Goal: Task Accomplishment & Management: Use online tool/utility

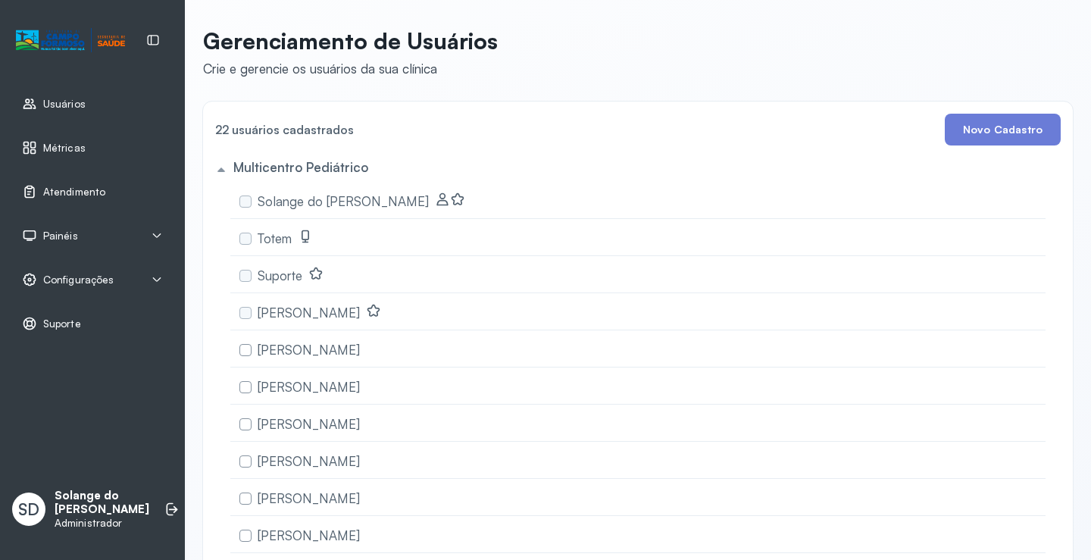
click at [40, 189] on div "Atendimento" at bounding box center [63, 191] width 83 height 15
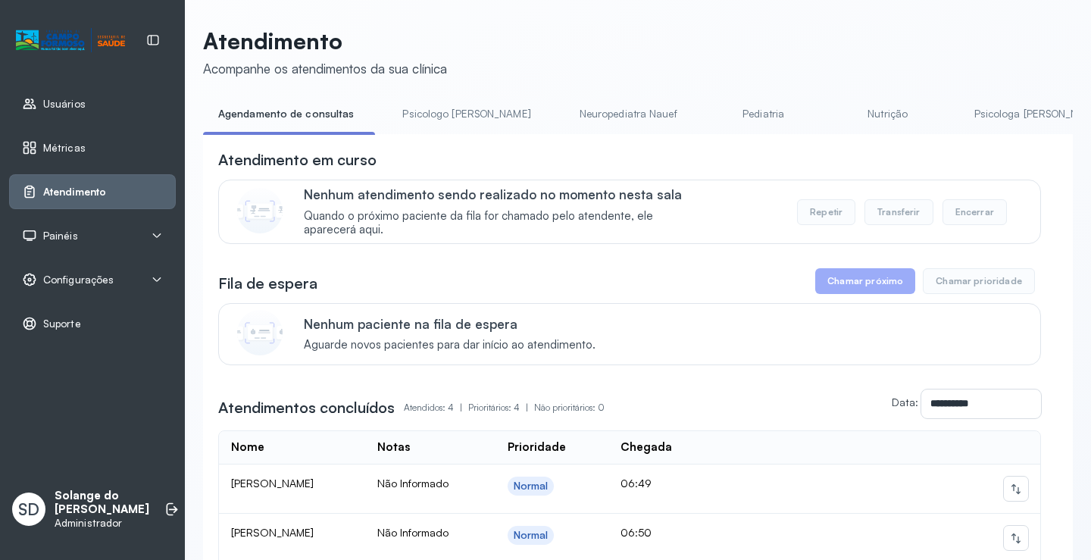
click at [960, 118] on link "Psicologa [PERSON_NAME]" at bounding box center [1039, 114] width 158 height 25
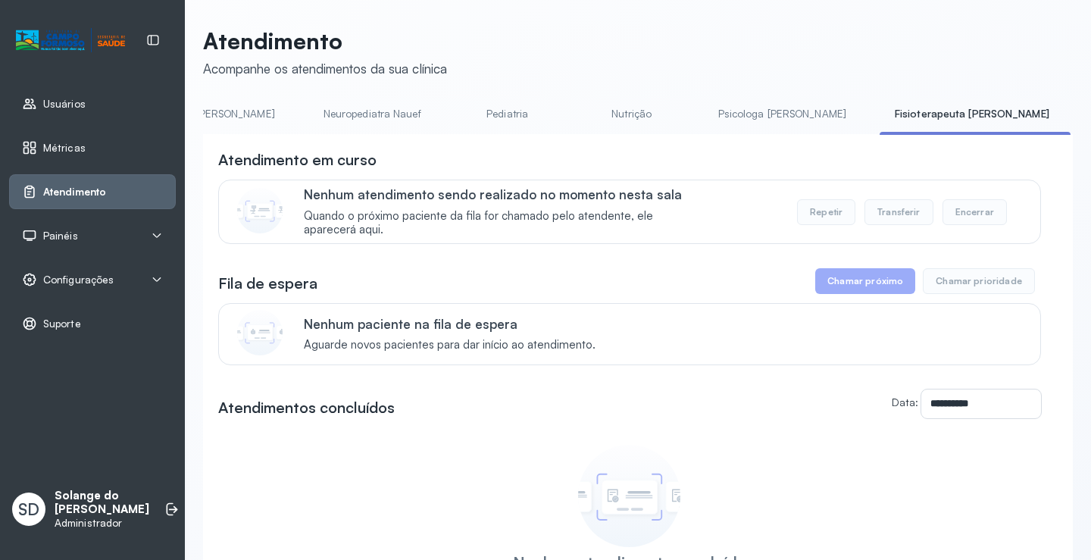
scroll to position [0, 273]
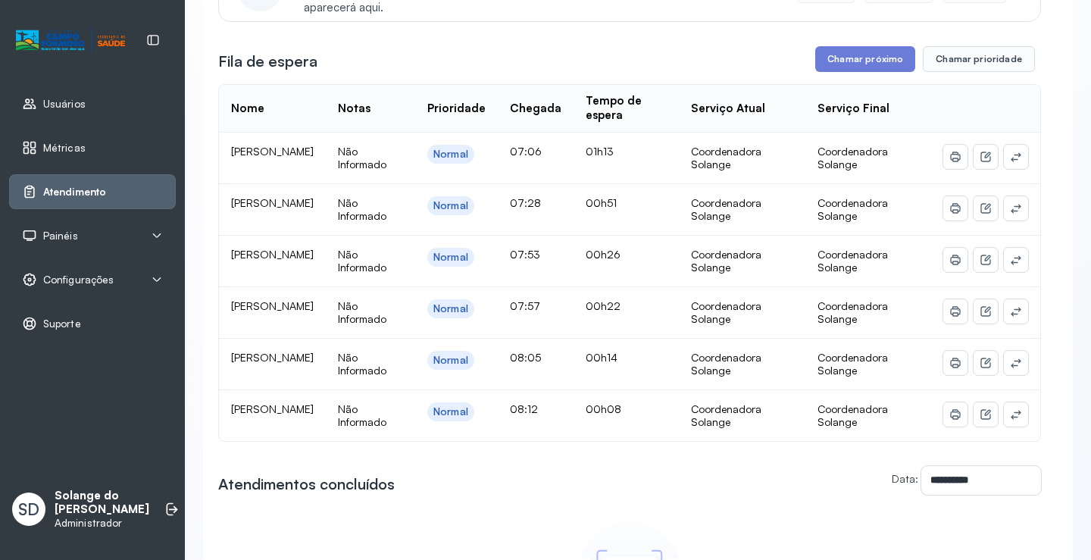
scroll to position [227, 0]
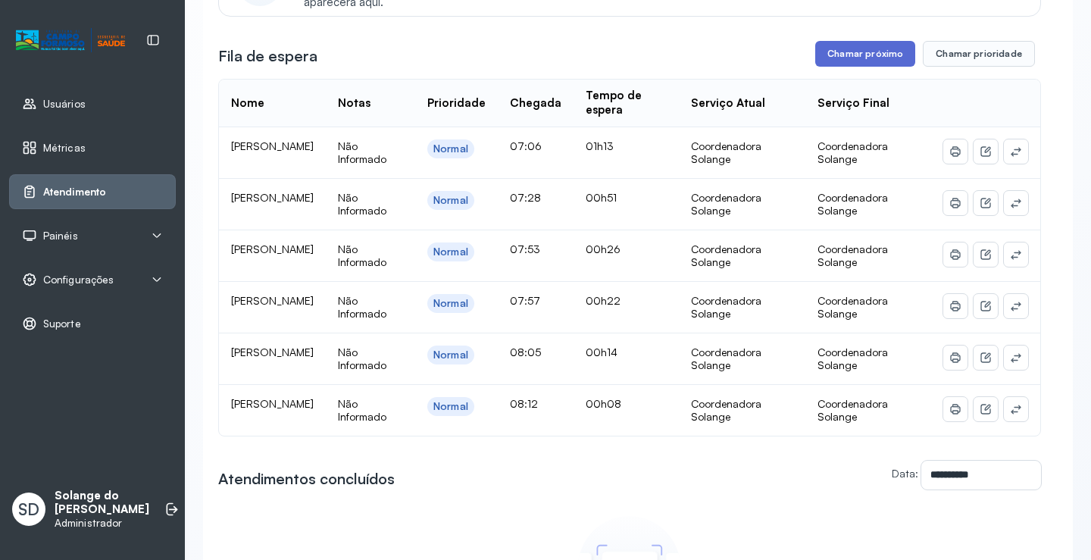
click at [828, 61] on button "Chamar próximo" at bounding box center [866, 54] width 100 height 26
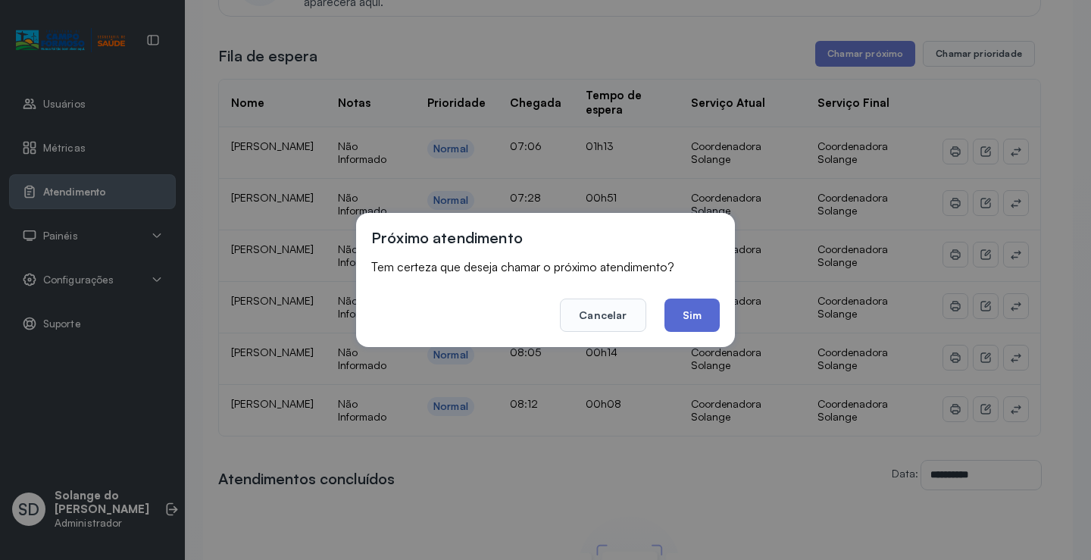
click at [697, 311] on button "Sim" at bounding box center [692, 315] width 55 height 33
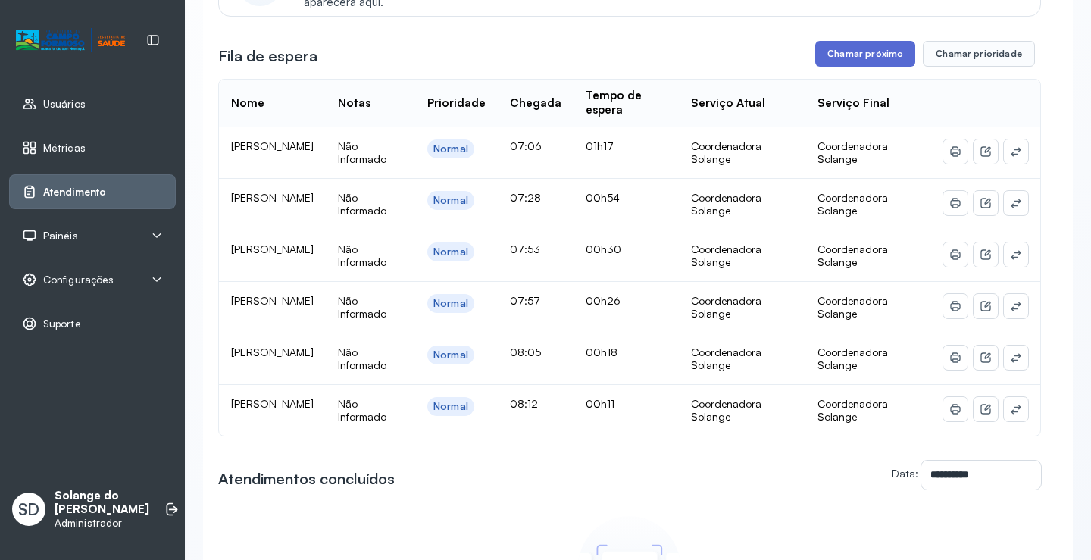
click at [855, 58] on button "Chamar próximo" at bounding box center [866, 54] width 100 height 26
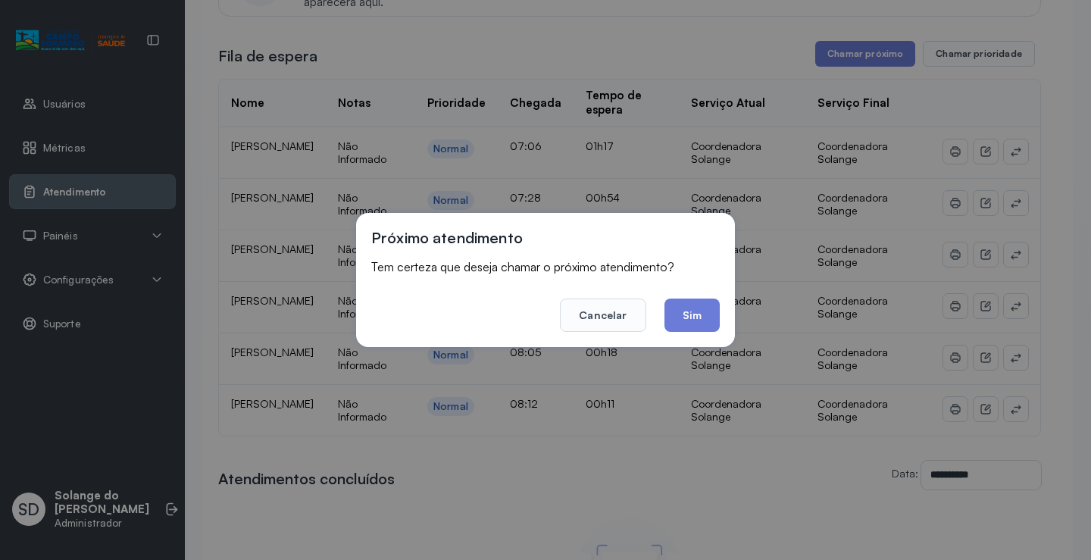
click at [594, 318] on button "Cancelar" at bounding box center [603, 315] width 86 height 33
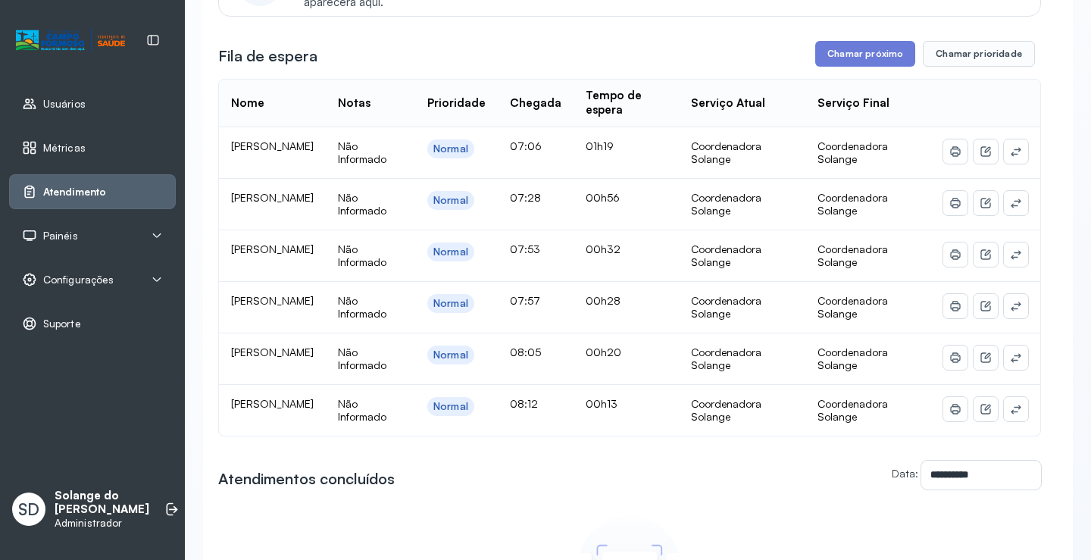
scroll to position [0, 0]
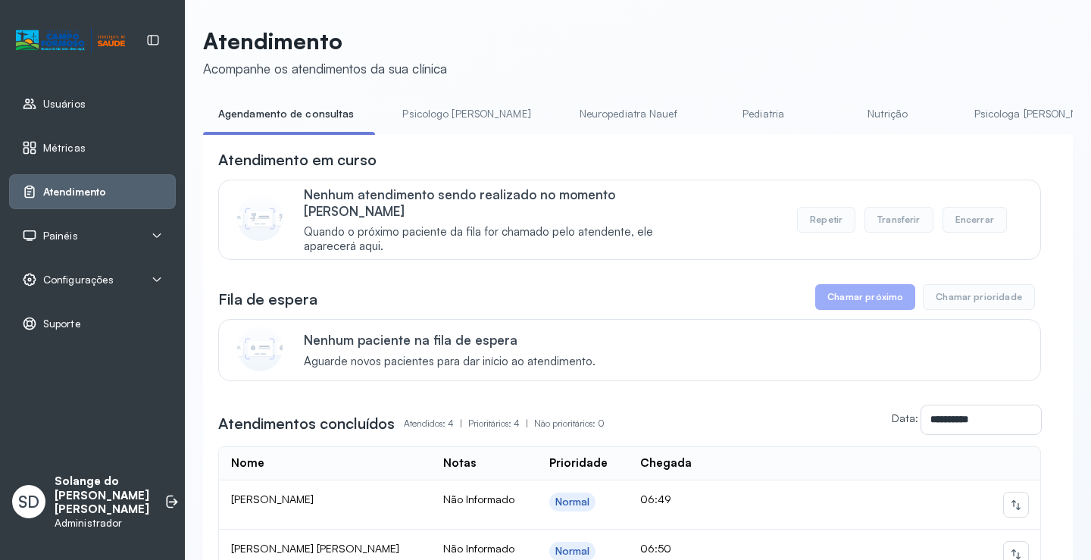
click at [965, 115] on link "Psicologa [PERSON_NAME]" at bounding box center [1039, 114] width 158 height 25
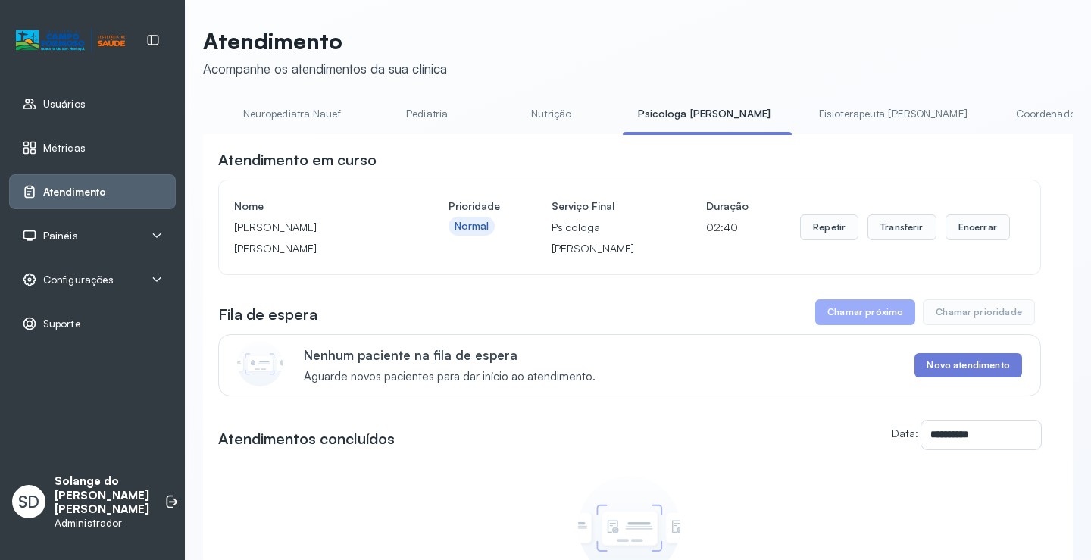
scroll to position [0, 333]
click at [998, 109] on link "Coordenadora Solange" at bounding box center [1068, 114] width 141 height 25
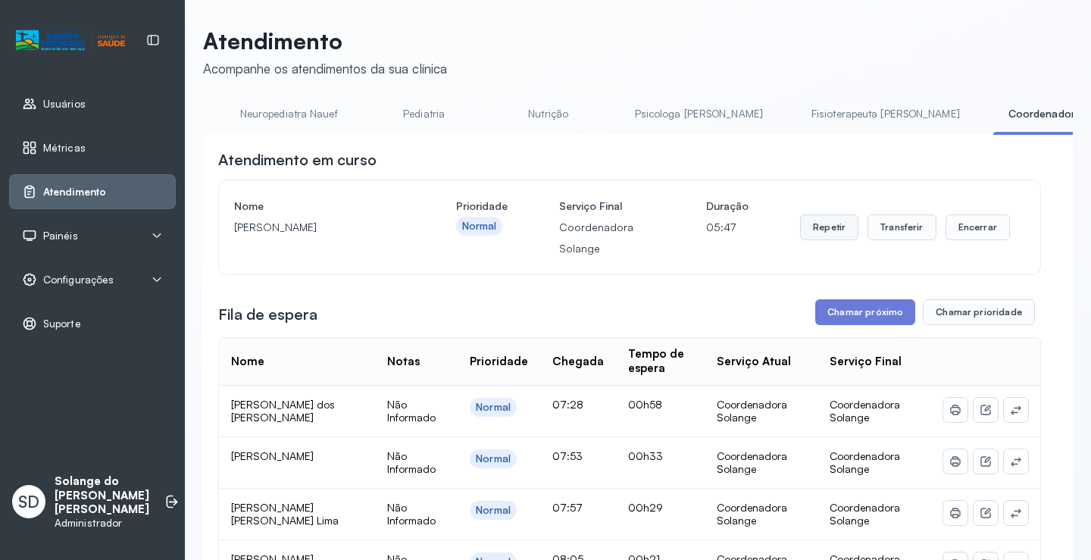
click at [816, 227] on button "Repetir" at bounding box center [829, 227] width 58 height 26
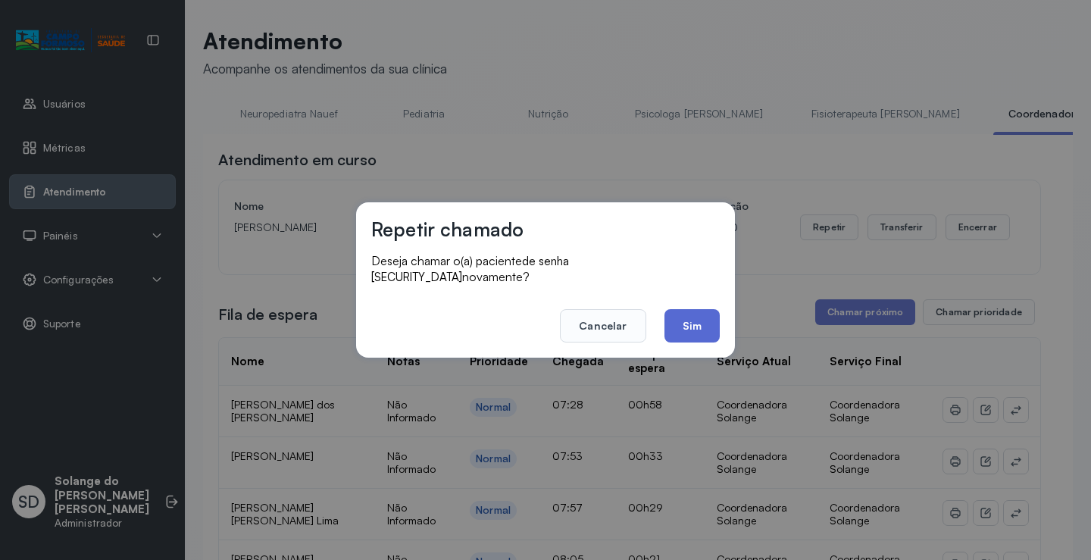
click at [687, 312] on button "Sim" at bounding box center [692, 325] width 55 height 33
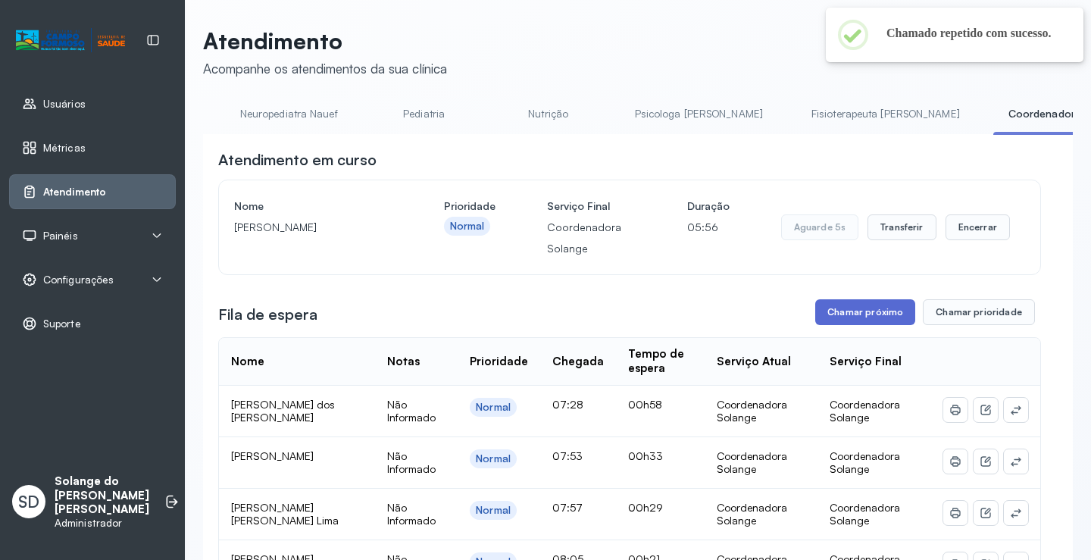
click at [845, 312] on button "Chamar próximo" at bounding box center [866, 312] width 100 height 26
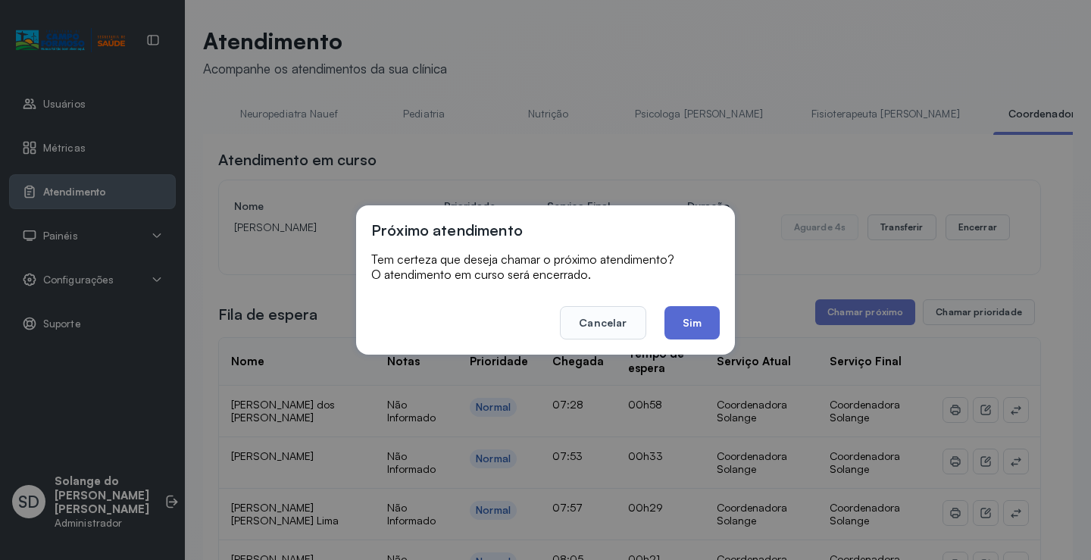
click at [693, 324] on button "Sim" at bounding box center [692, 322] width 55 height 33
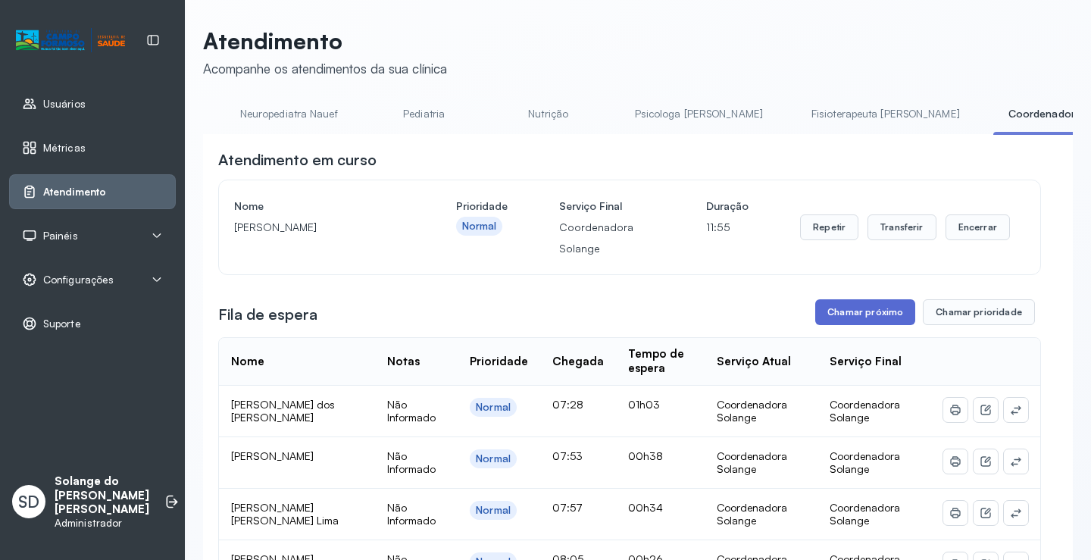
click at [849, 315] on button "Chamar próximo" at bounding box center [866, 312] width 100 height 26
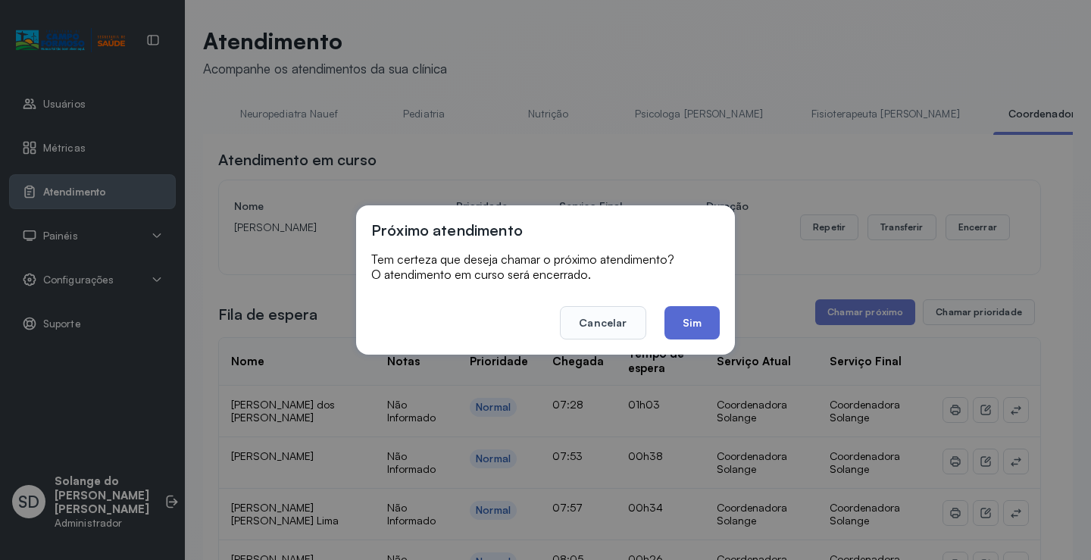
click at [701, 318] on button "Sim" at bounding box center [692, 322] width 55 height 33
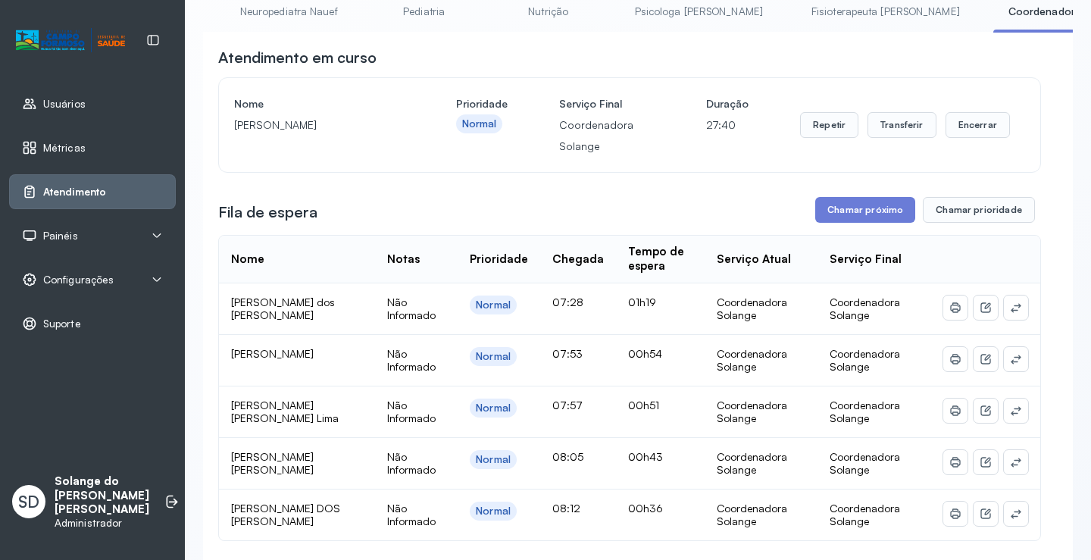
scroll to position [152, 0]
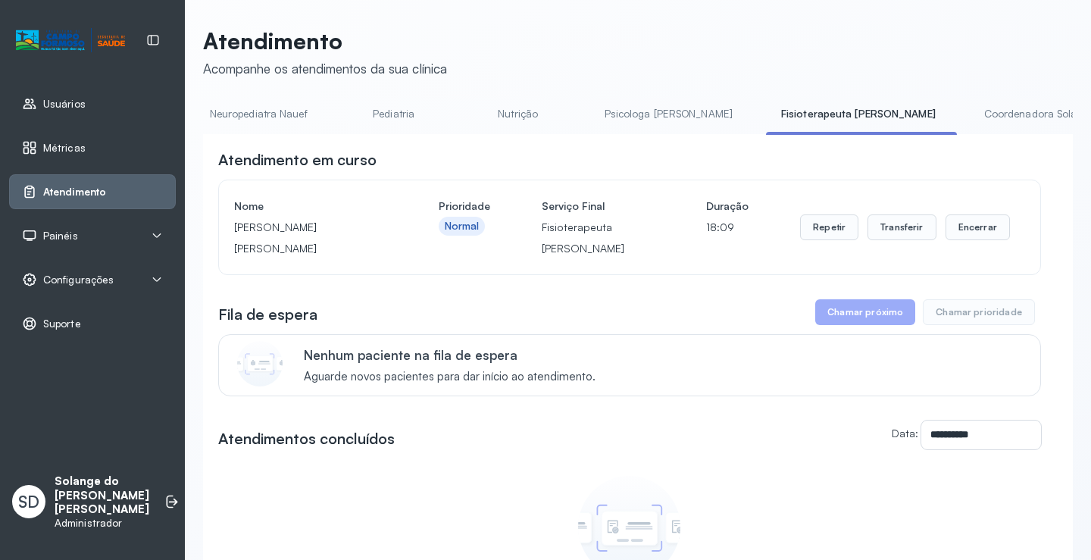
scroll to position [0, 394]
click at [939, 119] on link "Coordenadora Solange" at bounding box center [1009, 114] width 141 height 25
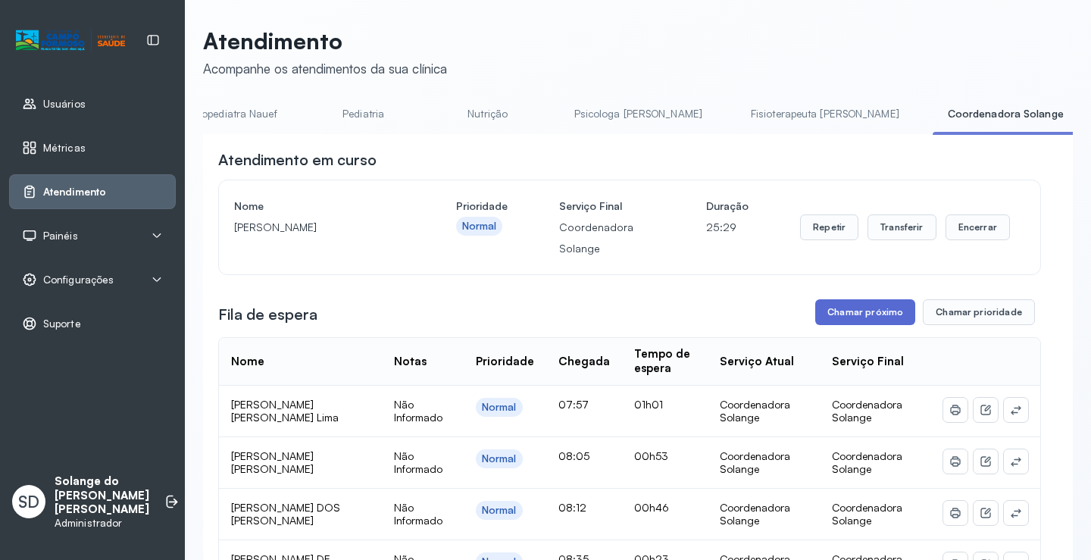
click at [844, 316] on button "Chamar próximo" at bounding box center [866, 312] width 100 height 26
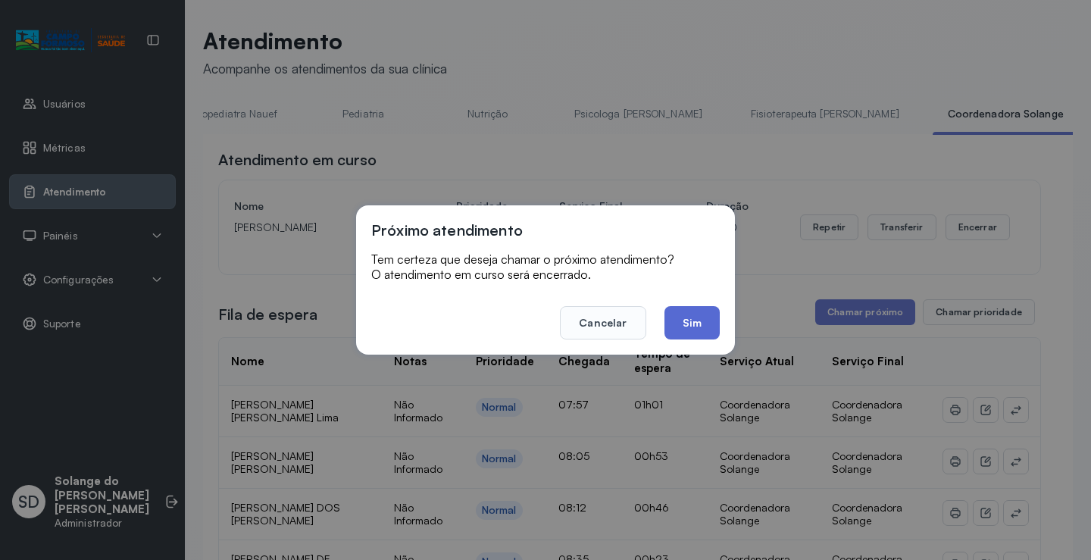
click at [687, 324] on button "Sim" at bounding box center [692, 322] width 55 height 33
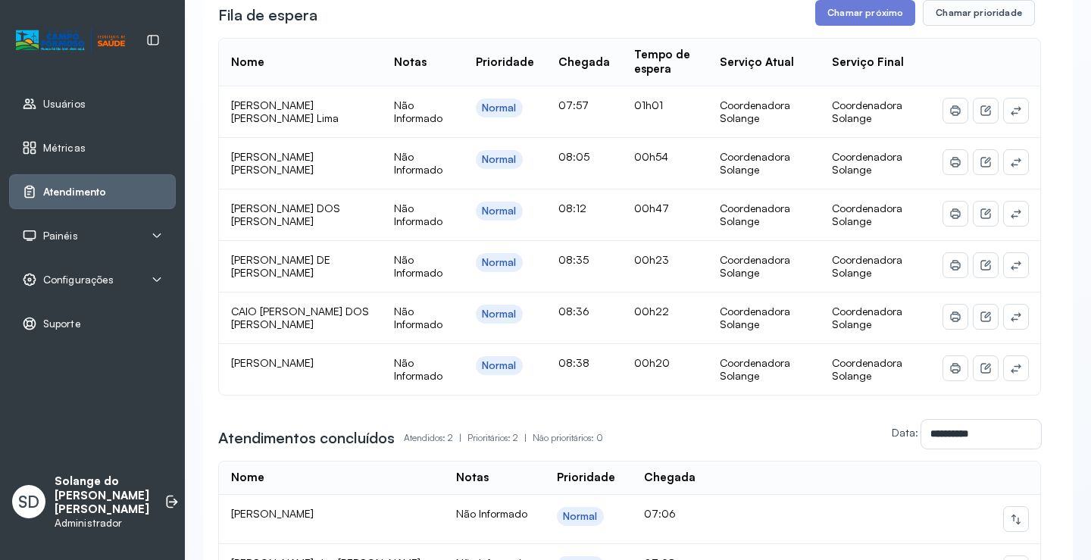
scroll to position [303, 0]
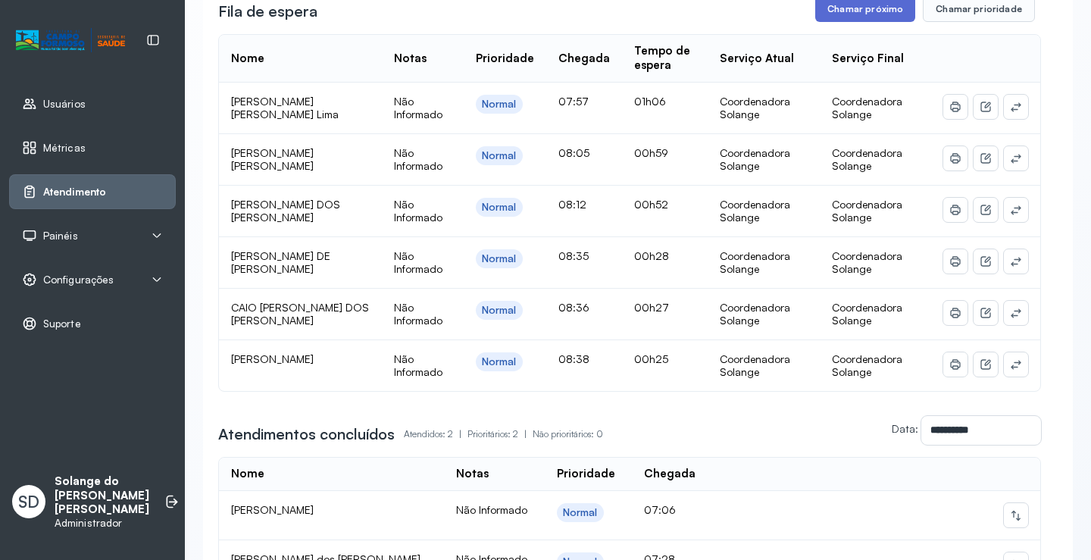
click at [856, 14] on button "Chamar próximo" at bounding box center [866, 9] width 100 height 26
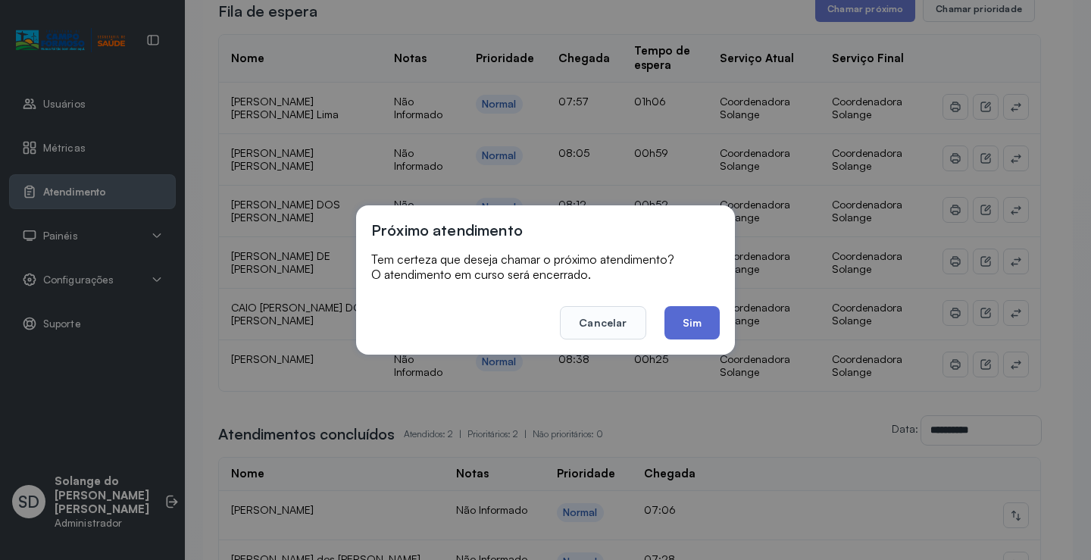
click at [687, 322] on button "Sim" at bounding box center [692, 322] width 55 height 33
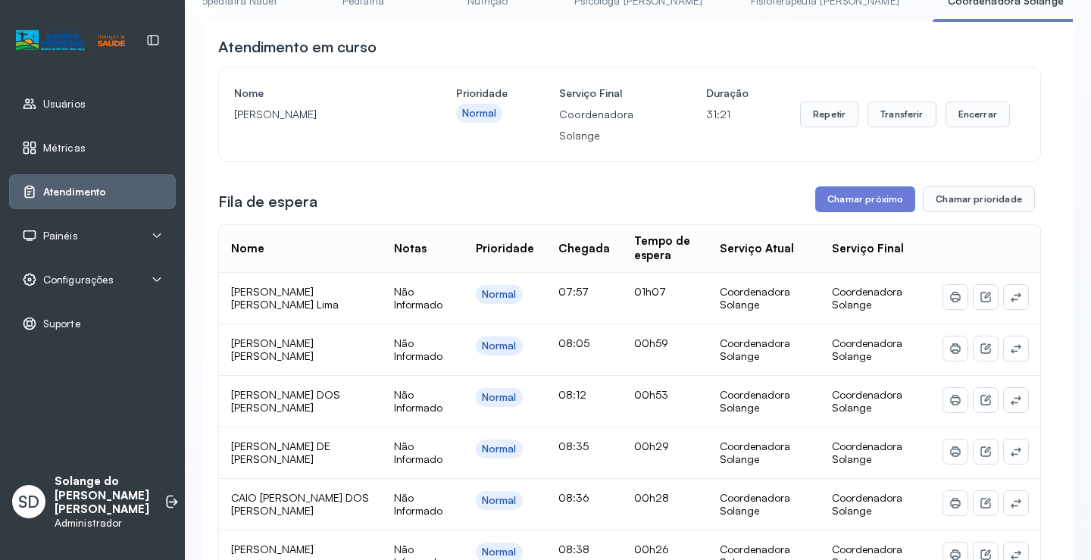
scroll to position [0, 0]
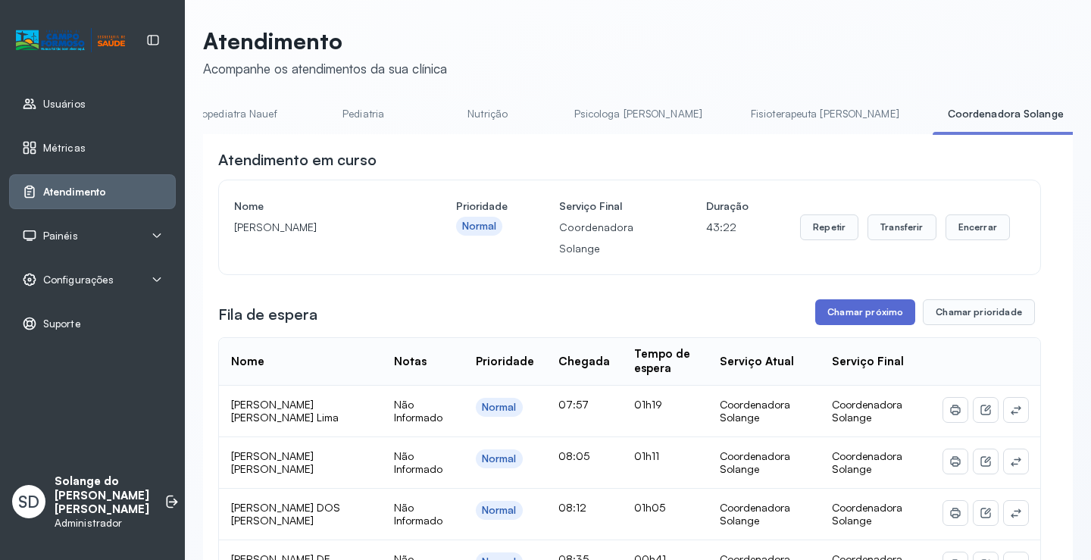
click at [876, 312] on button "Chamar próximo" at bounding box center [866, 312] width 100 height 26
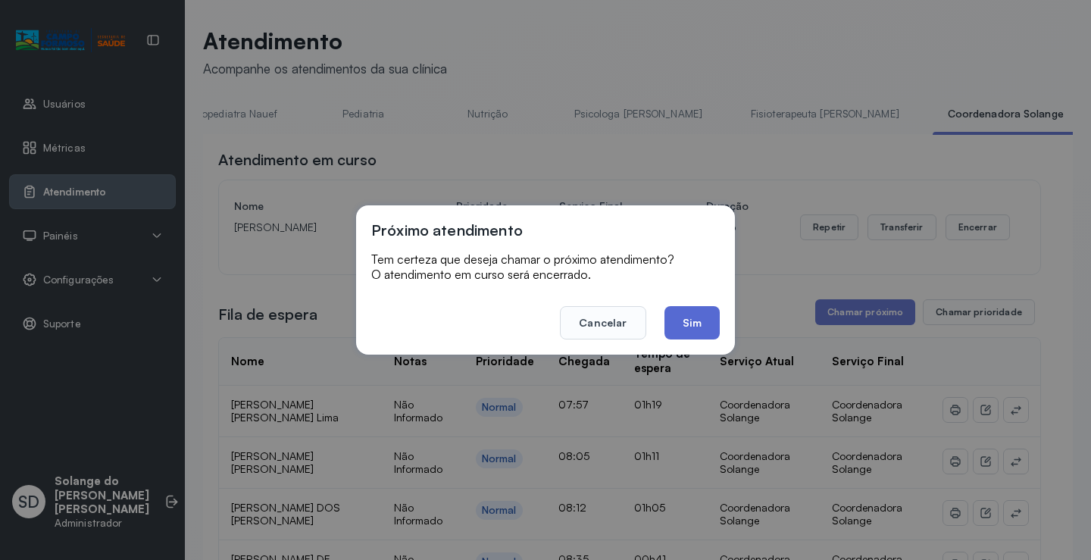
click at [693, 326] on button "Sim" at bounding box center [692, 322] width 55 height 33
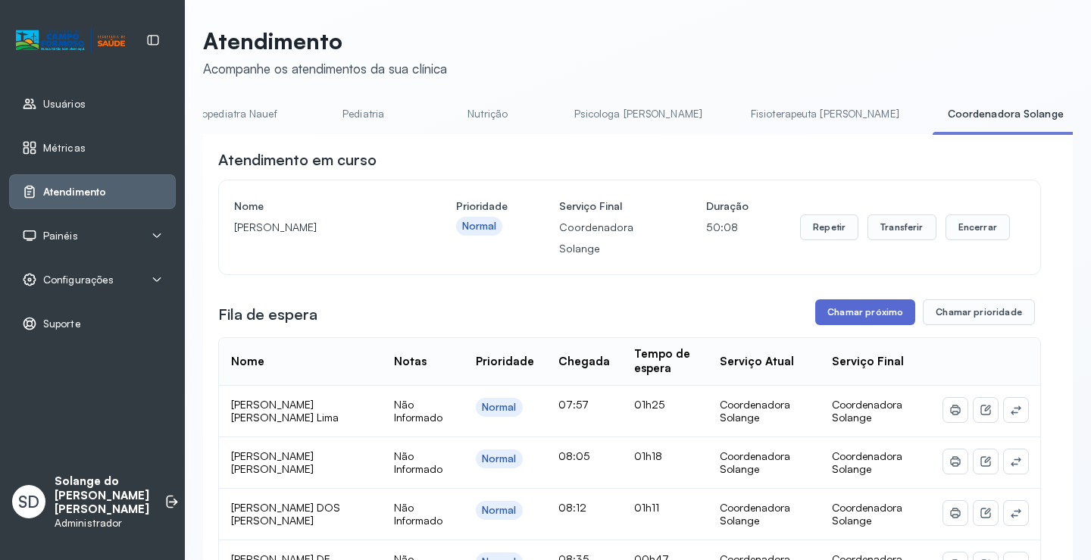
click at [866, 318] on button "Chamar próximo" at bounding box center [866, 312] width 100 height 26
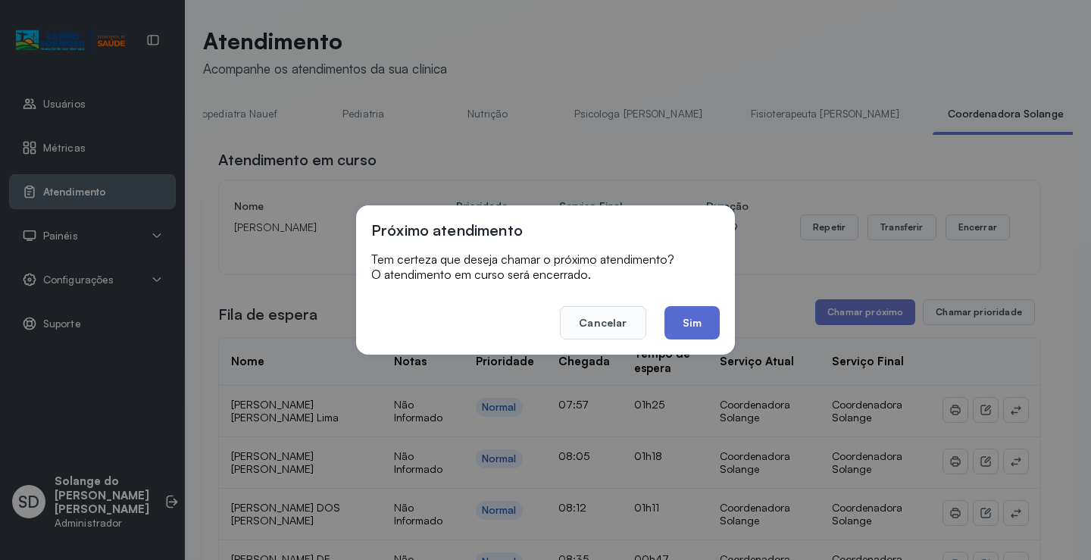
click at [697, 321] on button "Sim" at bounding box center [692, 322] width 55 height 33
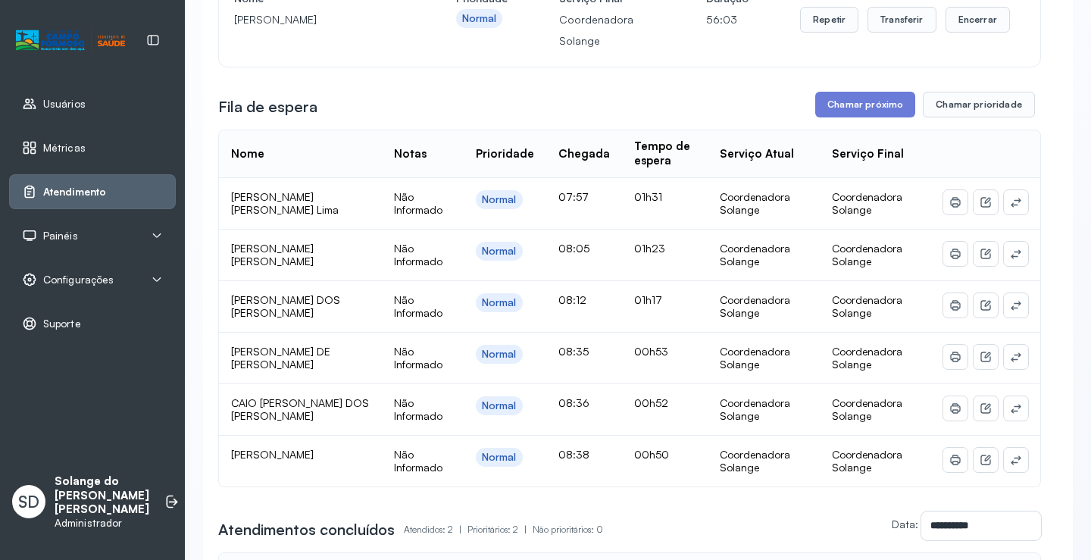
scroll to position [139, 0]
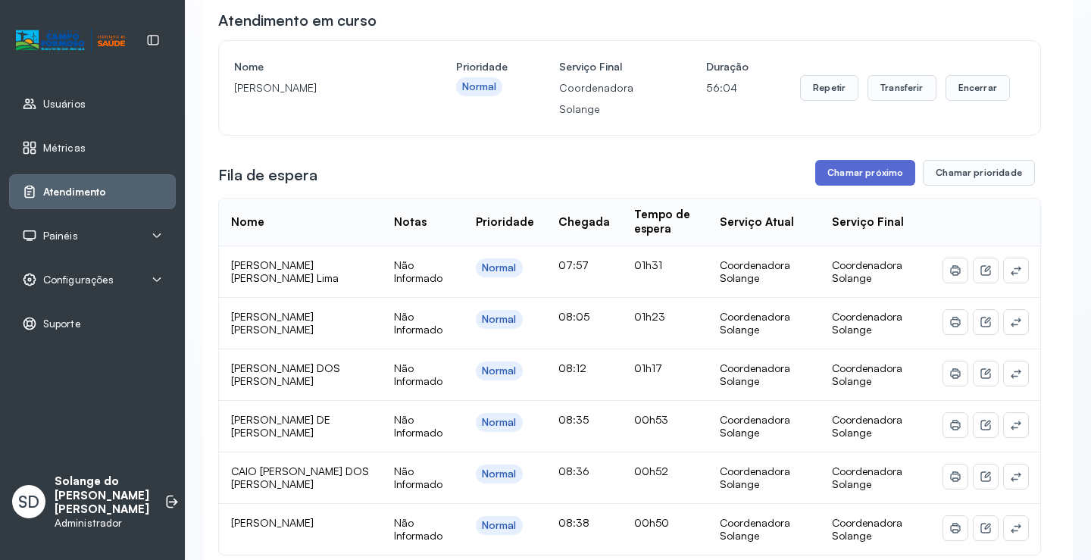
click at [838, 177] on button "Chamar próximo" at bounding box center [866, 173] width 100 height 26
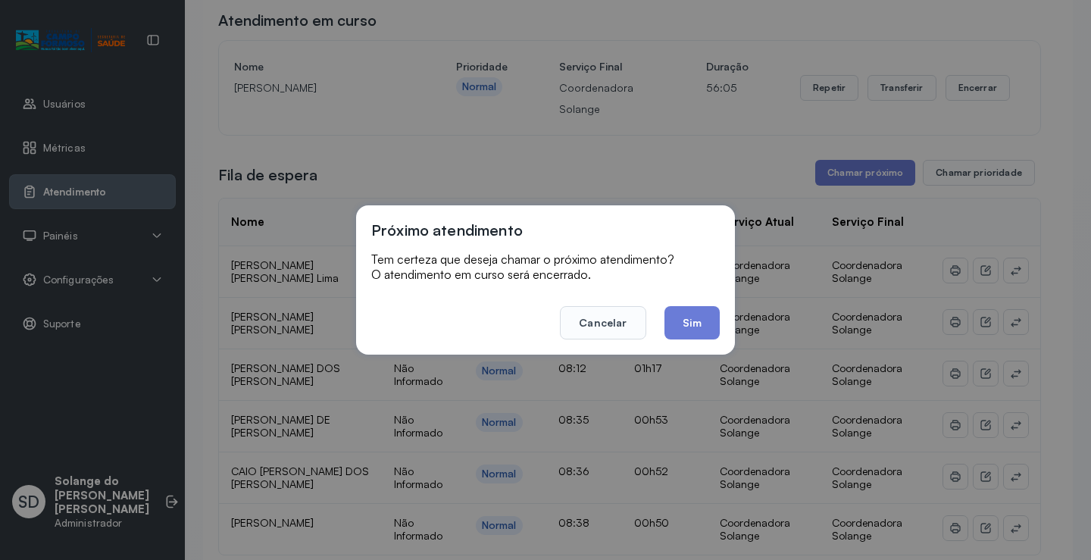
drag, startPoint x: 687, startPoint y: 324, endPoint x: 603, endPoint y: 280, distance: 95.3
click at [687, 324] on button "Sim" at bounding box center [692, 322] width 55 height 33
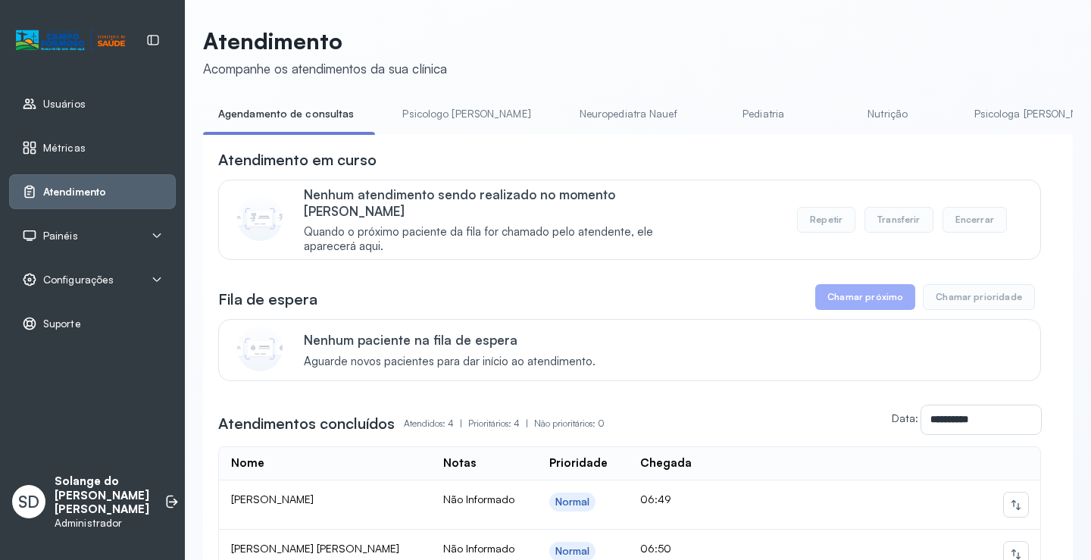
click at [964, 108] on link "Psicologa [PERSON_NAME]" at bounding box center [1039, 114] width 158 height 25
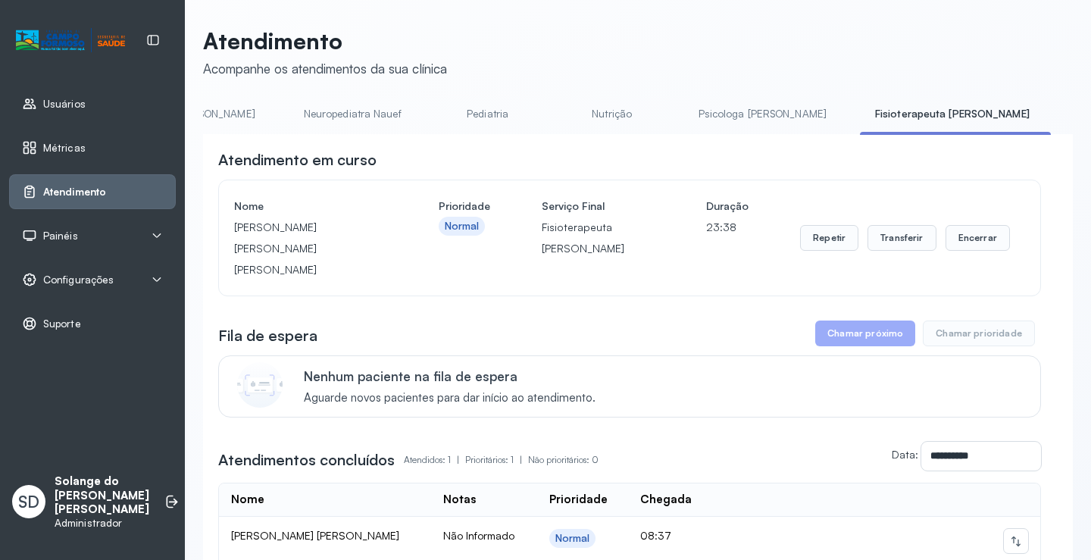
scroll to position [0, 273]
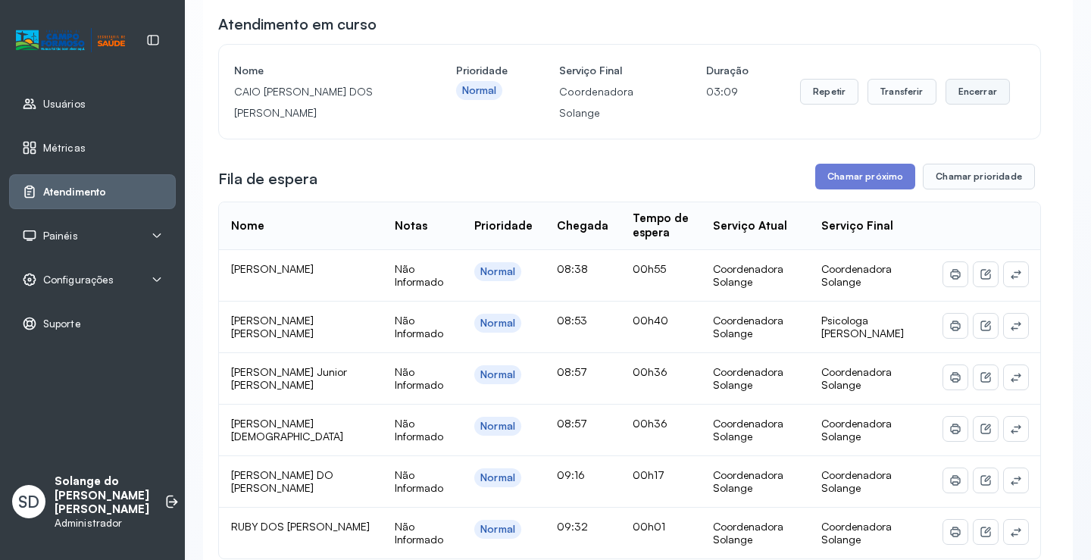
scroll to position [227, 0]
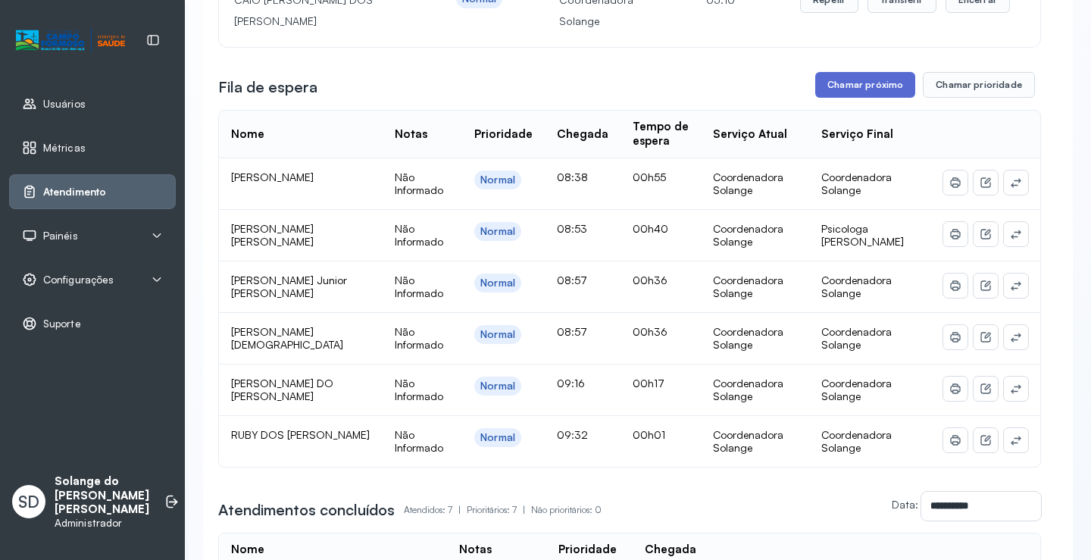
click at [863, 91] on button "Chamar próximo" at bounding box center [866, 85] width 100 height 26
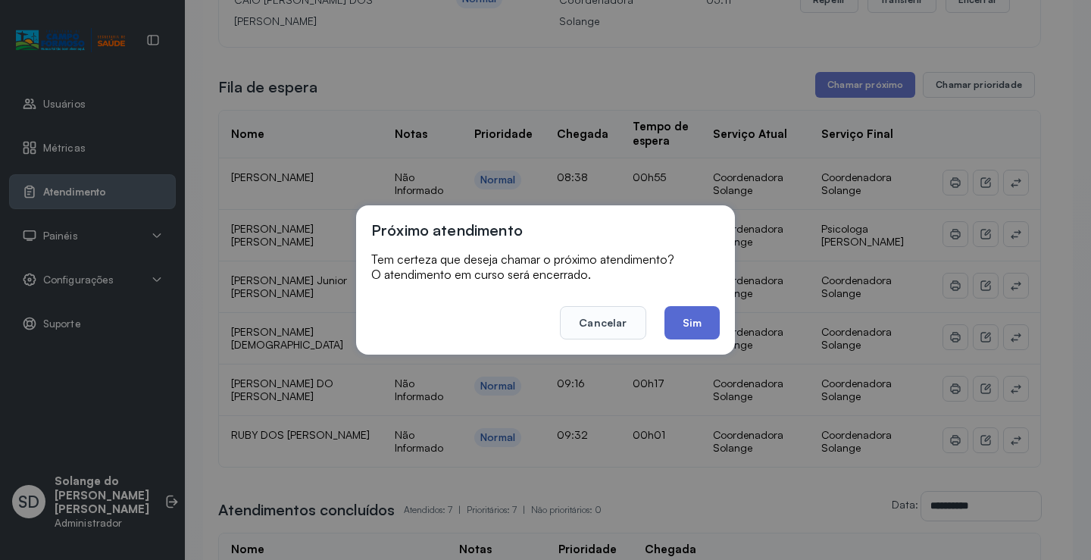
click at [705, 327] on button "Sim" at bounding box center [692, 322] width 55 height 33
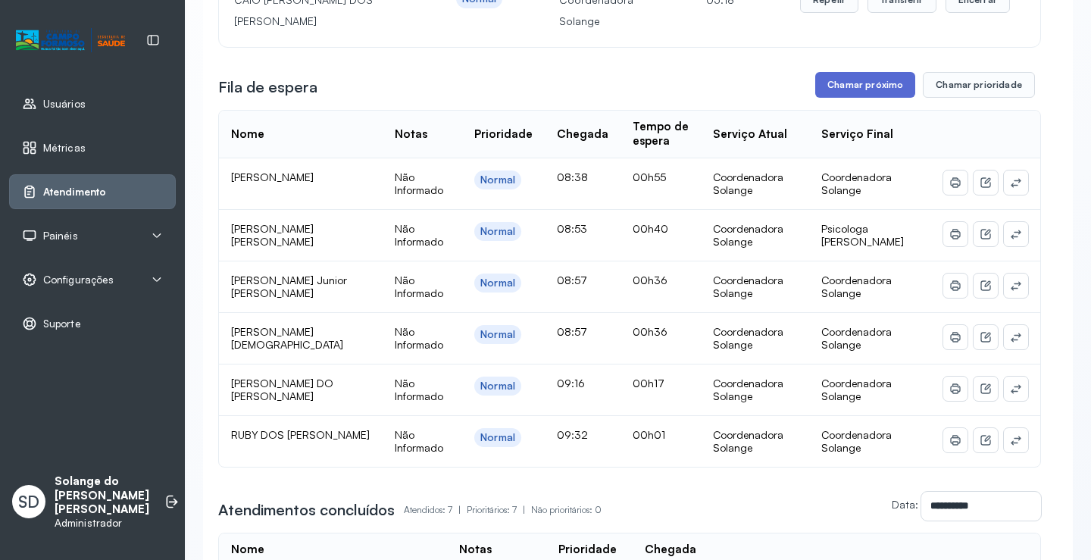
click at [850, 92] on button "Chamar próximo" at bounding box center [866, 85] width 100 height 26
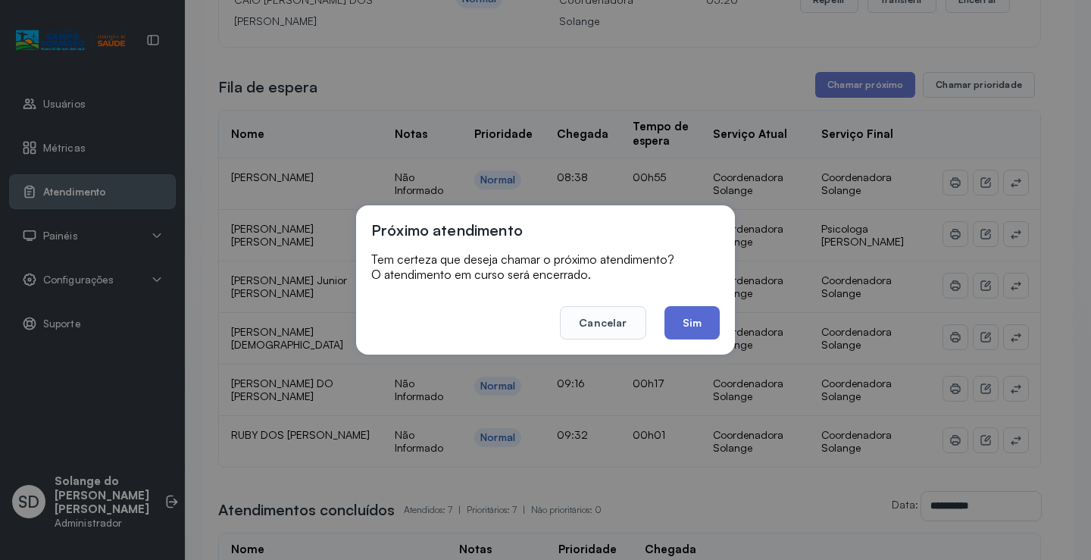
click at [687, 328] on button "Sim" at bounding box center [692, 322] width 55 height 33
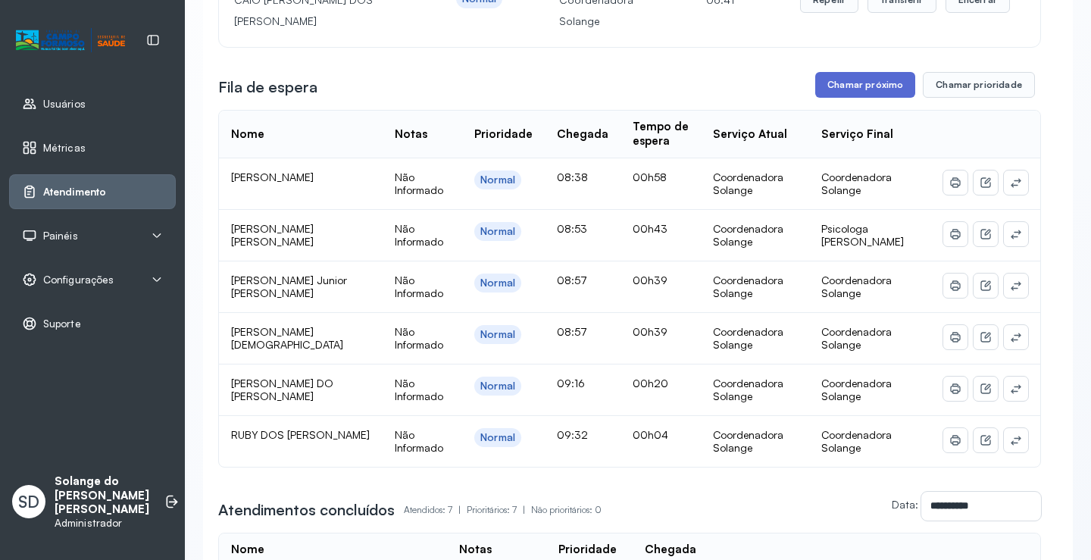
click at [844, 92] on button "Chamar próximo" at bounding box center [866, 85] width 100 height 26
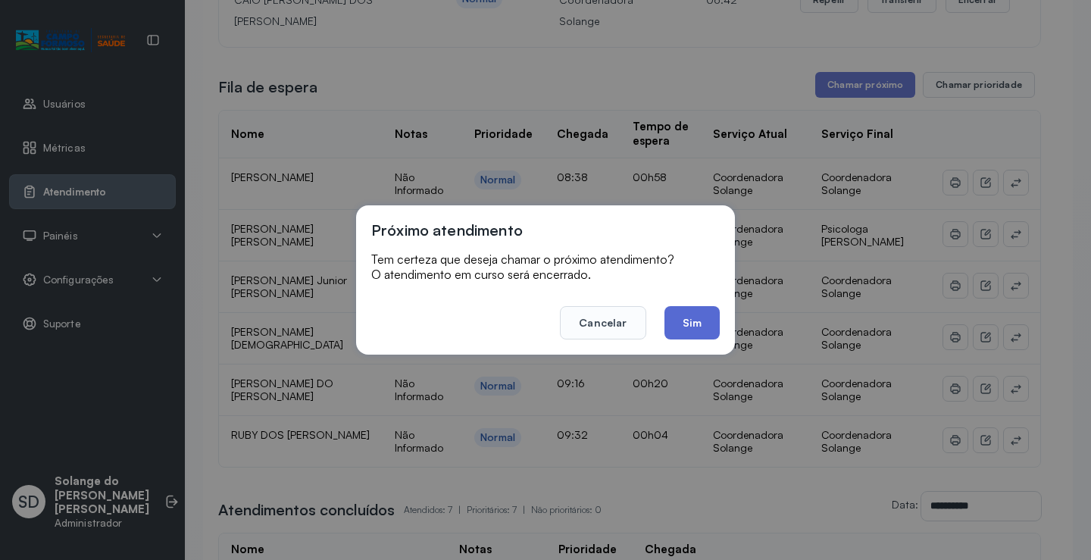
click at [693, 324] on button "Sim" at bounding box center [692, 322] width 55 height 33
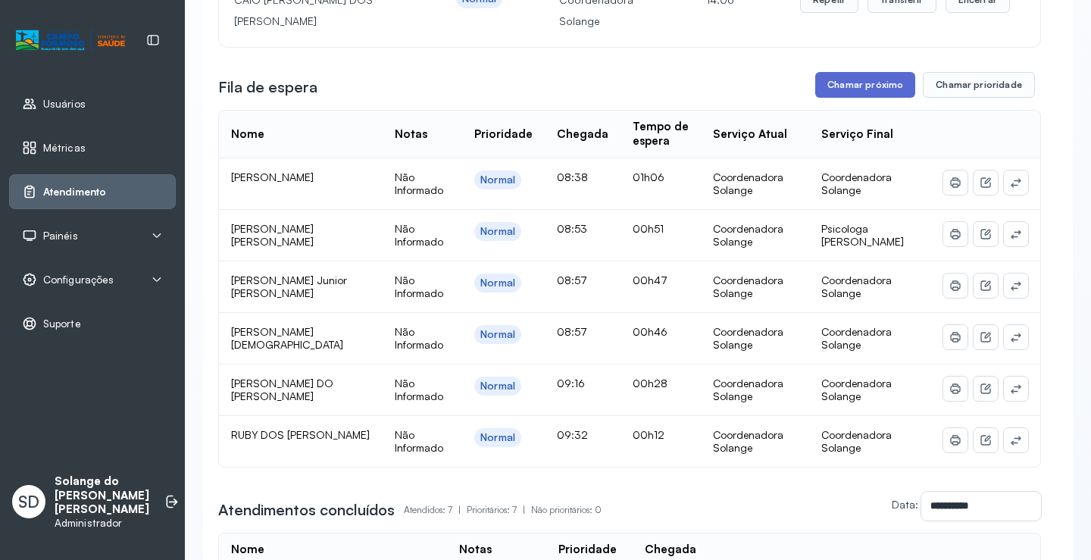
click at [866, 85] on button "Chamar próximo" at bounding box center [866, 85] width 100 height 26
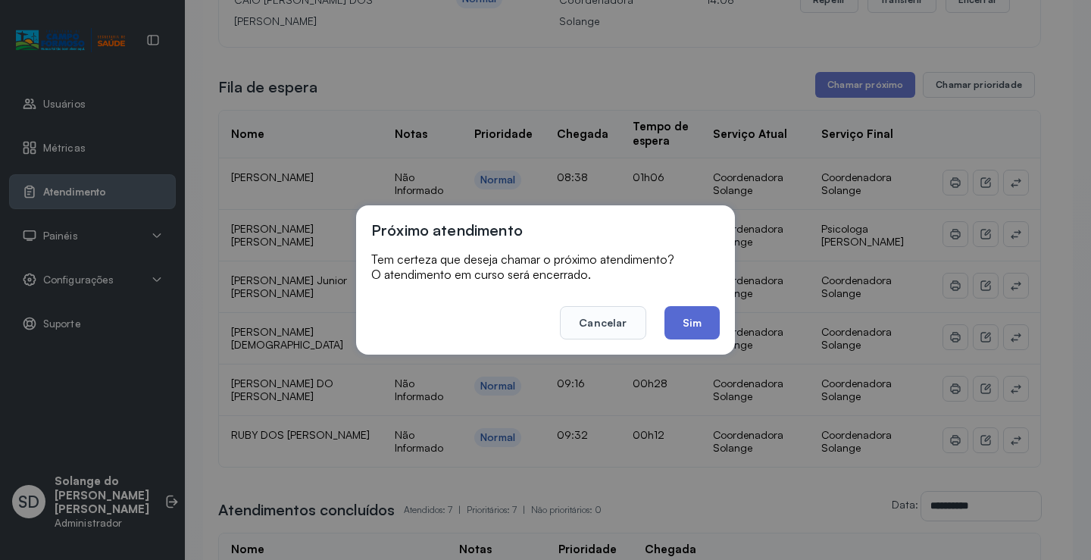
click at [693, 327] on button "Sim" at bounding box center [692, 322] width 55 height 33
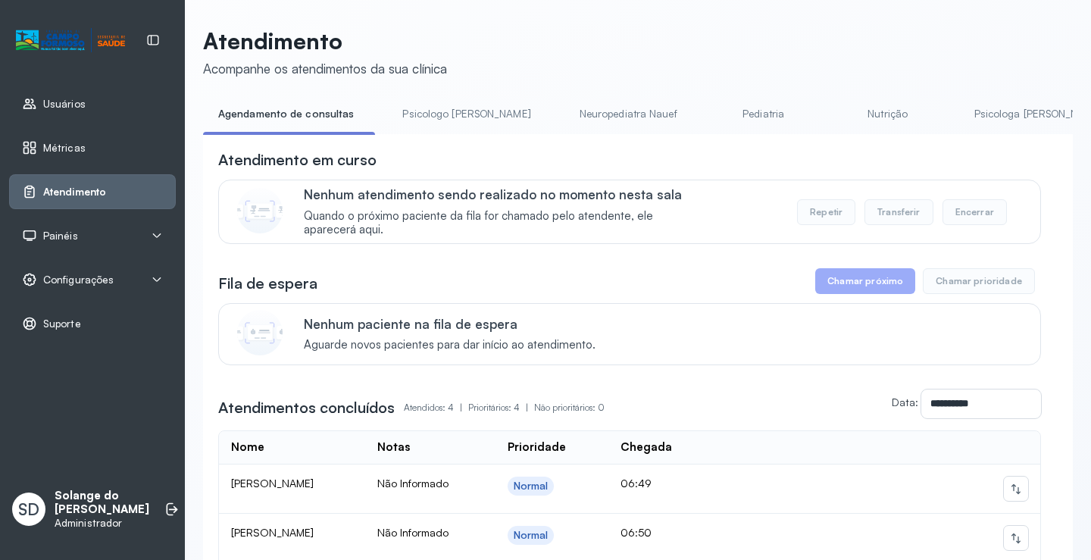
click at [964, 109] on link "Psicologa [PERSON_NAME]" at bounding box center [1039, 114] width 158 height 25
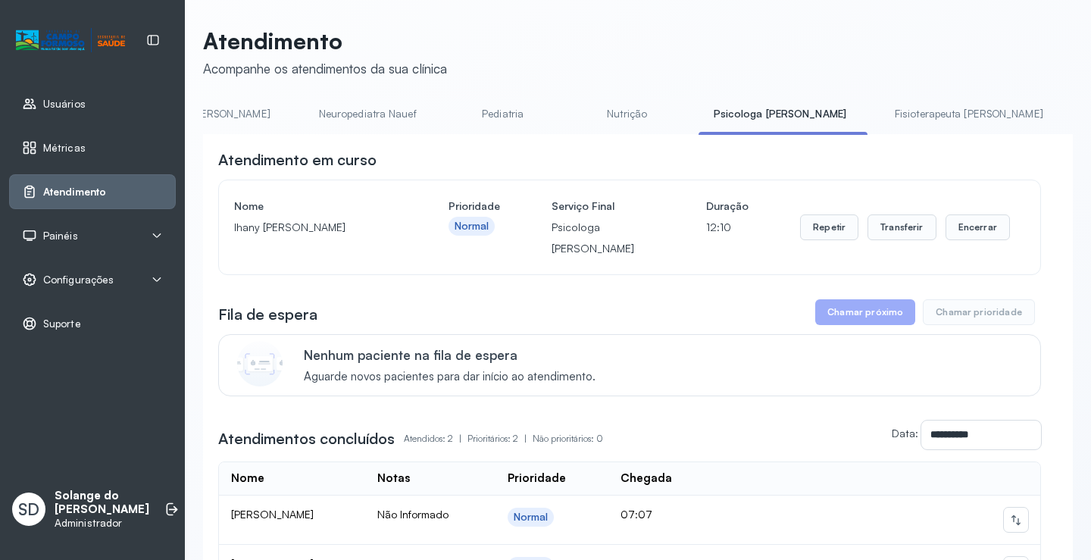
scroll to position [0, 303]
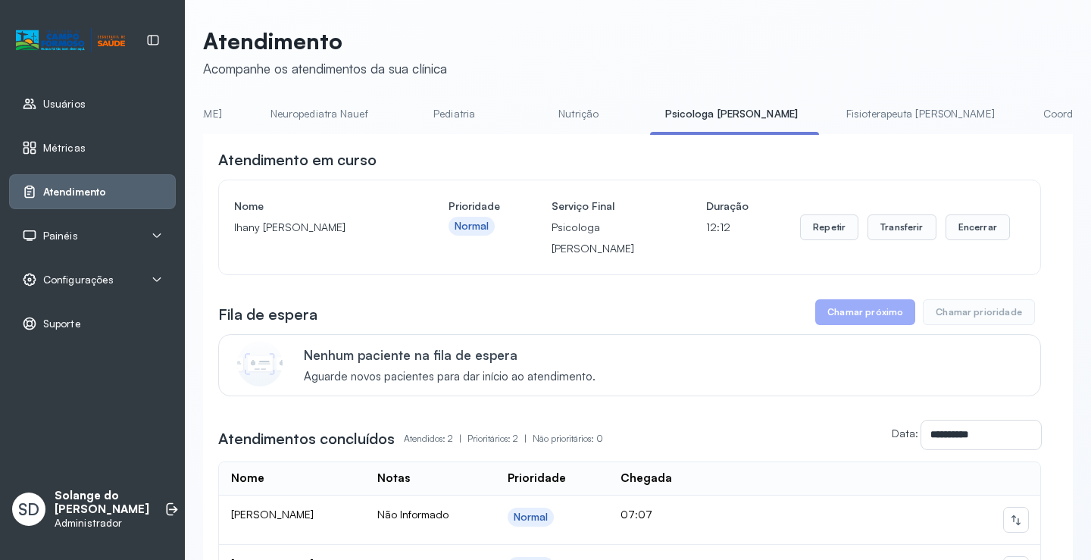
click at [1028, 111] on link "Coordenadora Solange" at bounding box center [1098, 114] width 141 height 25
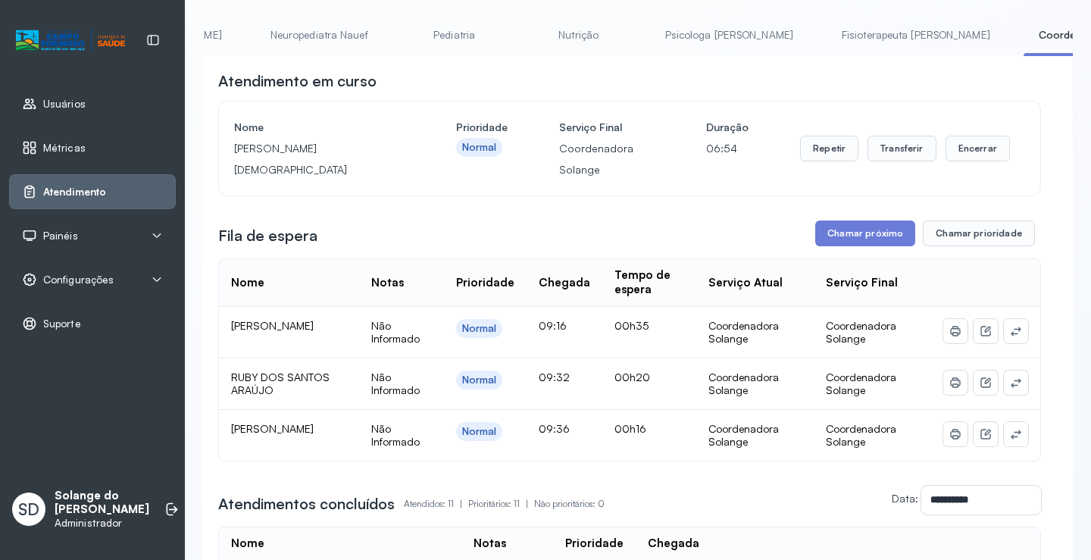
scroll to position [303, 0]
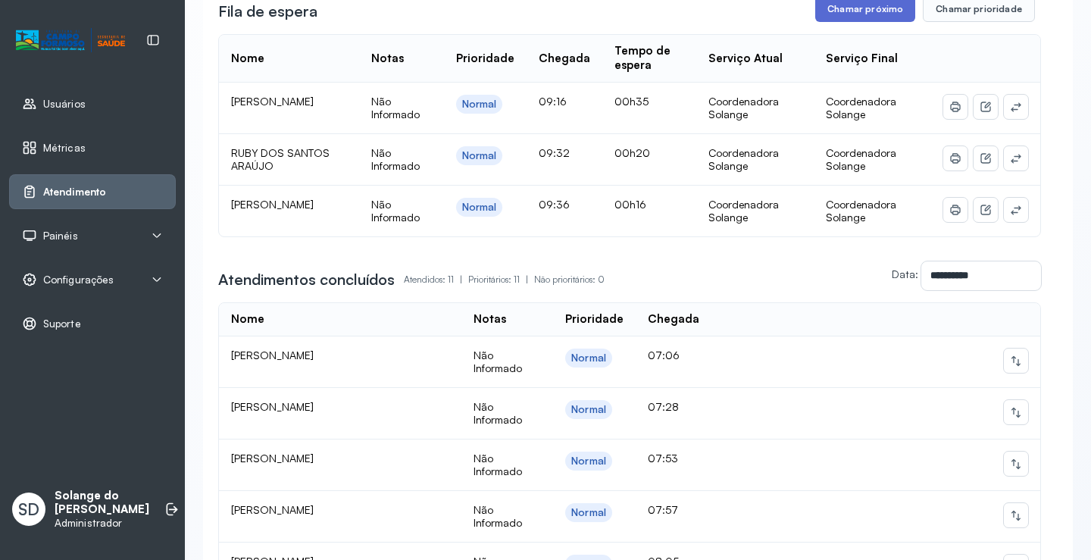
click at [859, 14] on button "Chamar próximo" at bounding box center [866, 9] width 100 height 26
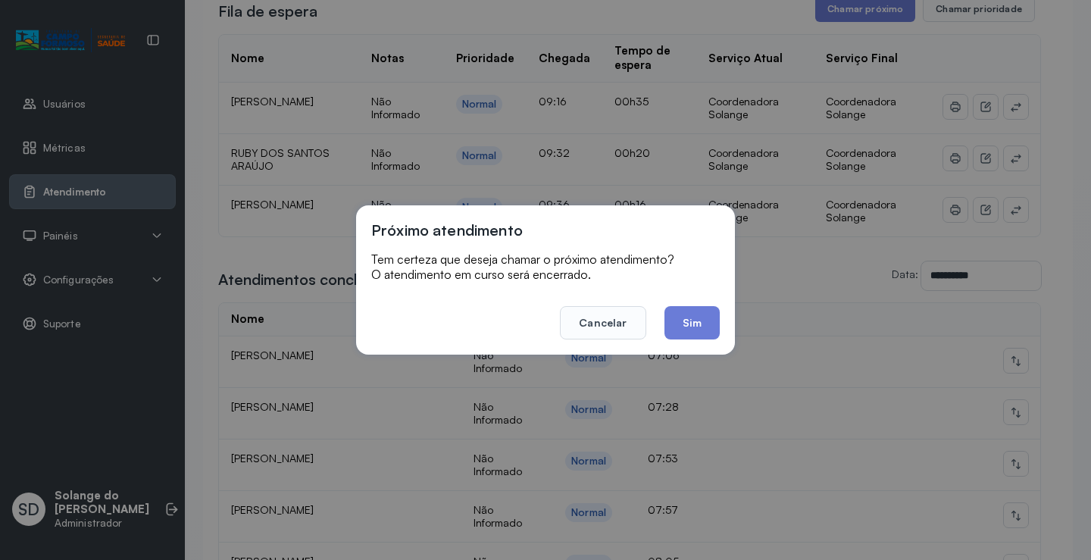
click at [687, 316] on button "Sim" at bounding box center [692, 322] width 55 height 33
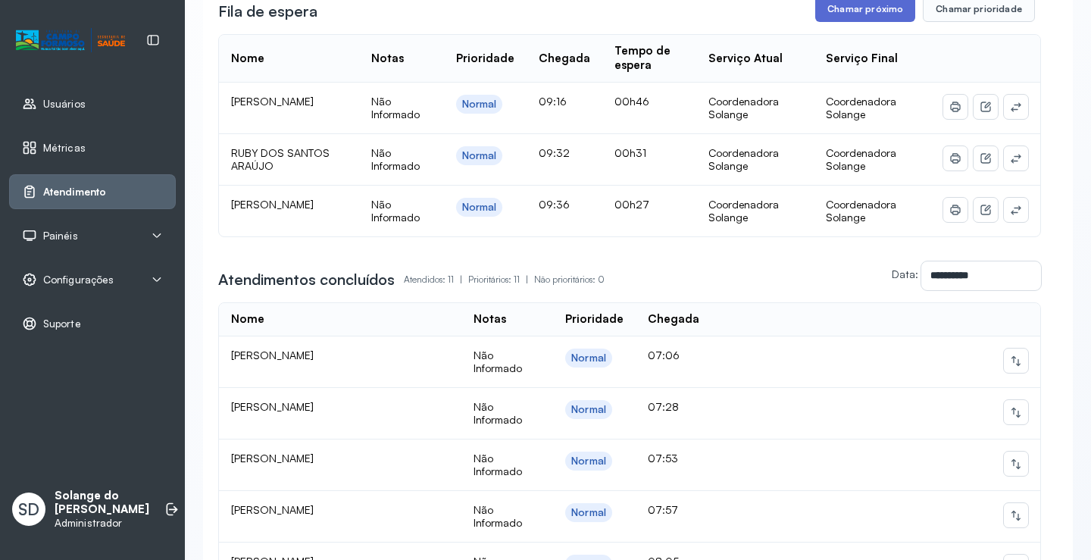
click at [836, 10] on button "Chamar próximo" at bounding box center [866, 9] width 100 height 26
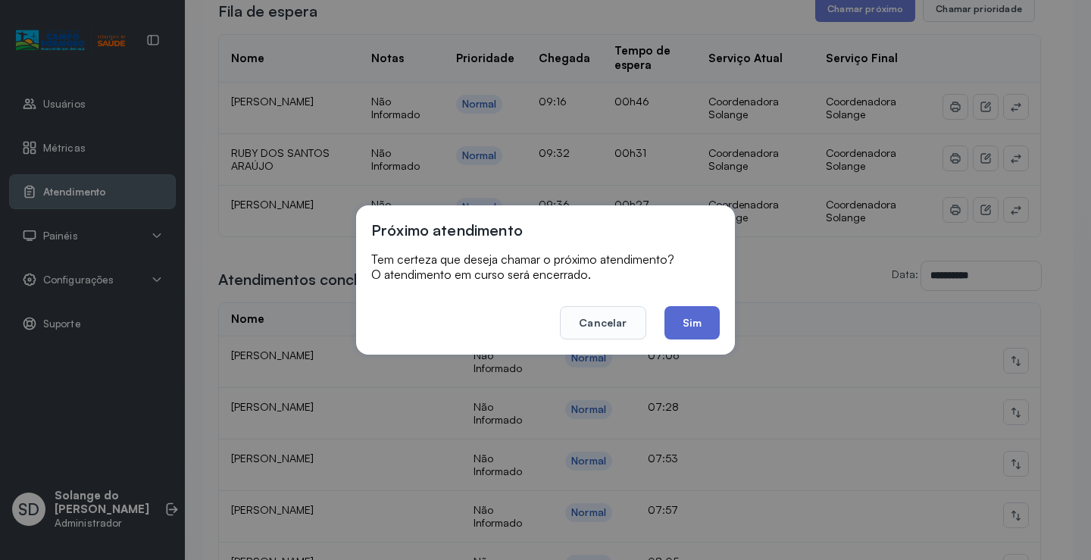
click at [701, 324] on button "Sim" at bounding box center [692, 322] width 55 height 33
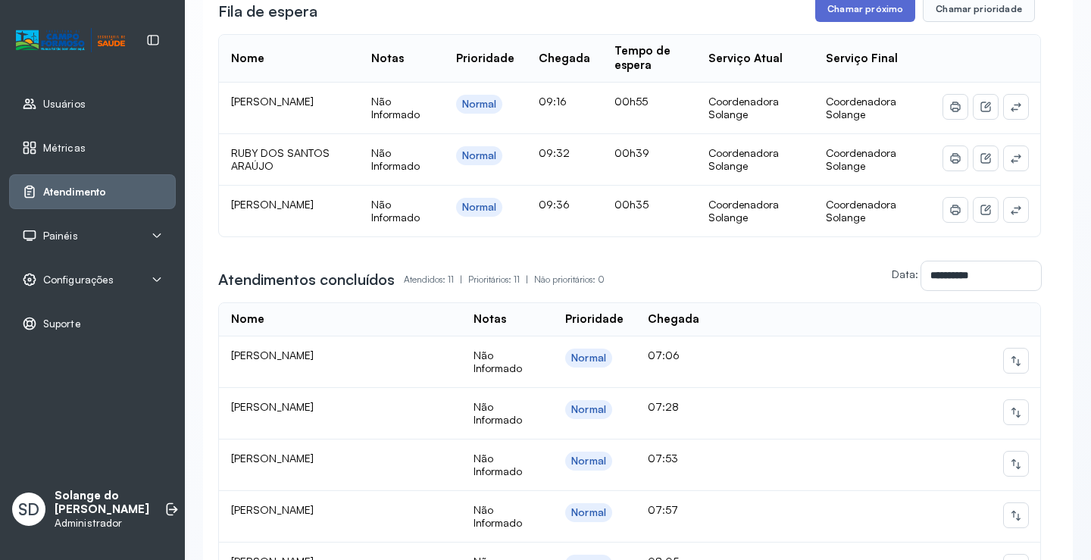
click at [876, 15] on button "Chamar próximo" at bounding box center [866, 9] width 100 height 26
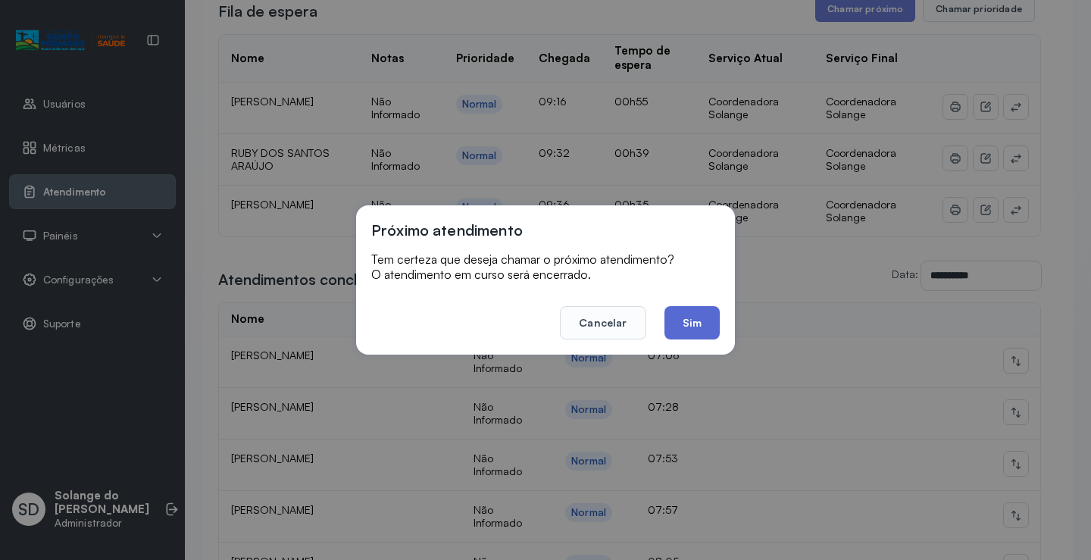
click at [690, 328] on button "Sim" at bounding box center [692, 322] width 55 height 33
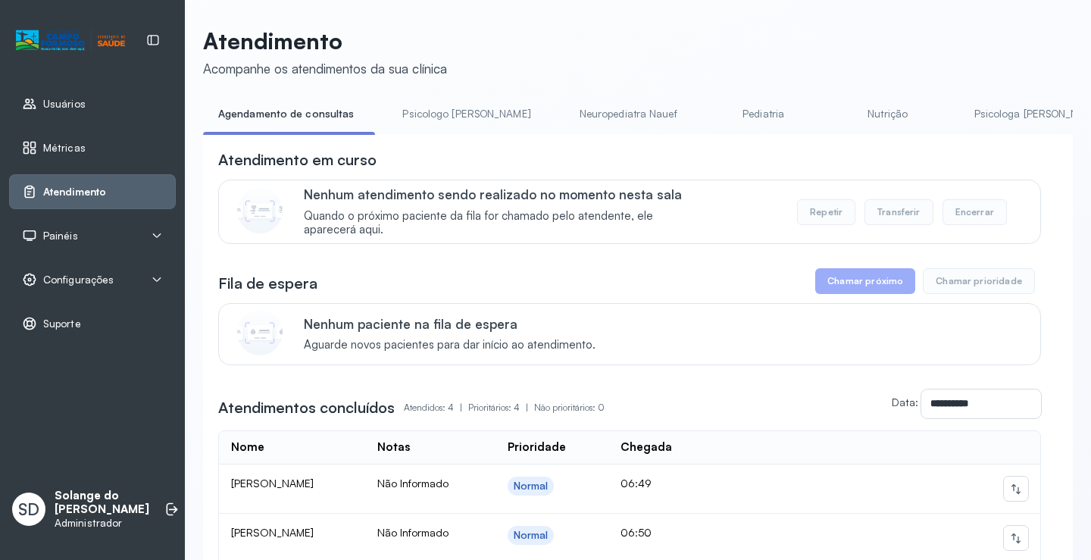
drag, startPoint x: 953, startPoint y: 104, endPoint x: 950, endPoint y: 115, distance: 11.6
click at [960, 105] on link "Psicologa [PERSON_NAME]" at bounding box center [1039, 114] width 158 height 25
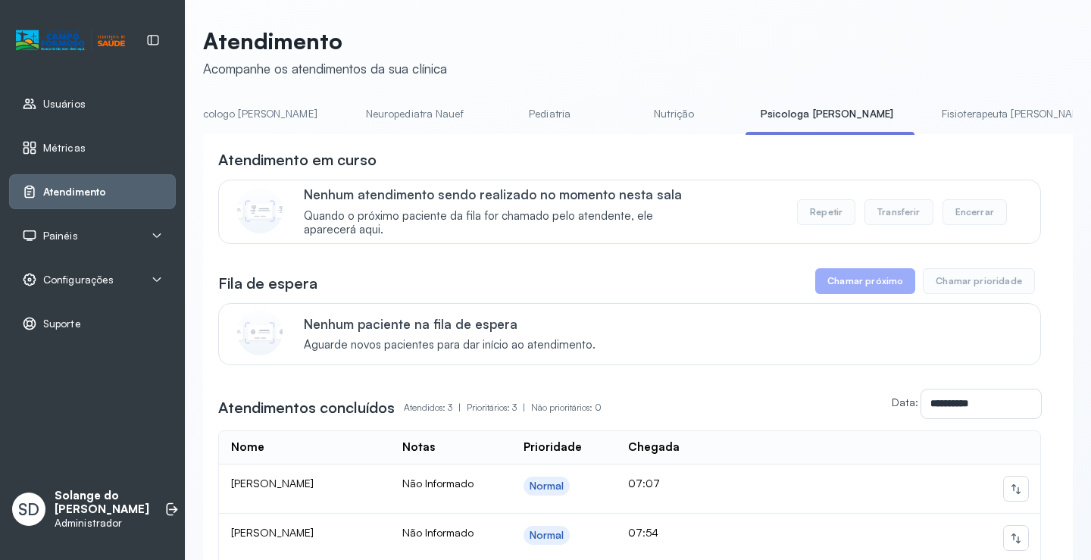
scroll to position [0, 212]
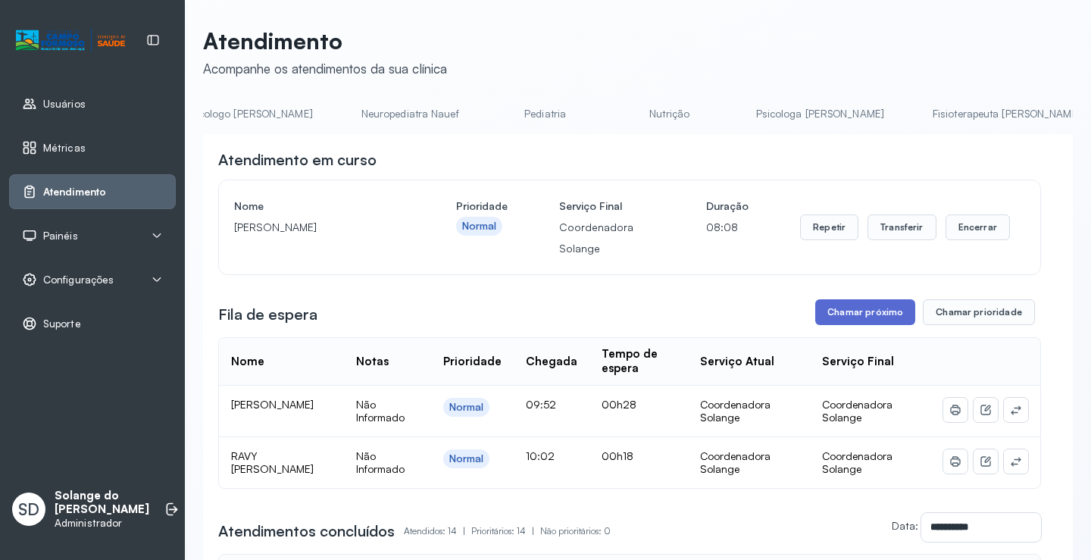
click at [848, 316] on button "Chamar próximo" at bounding box center [866, 312] width 100 height 26
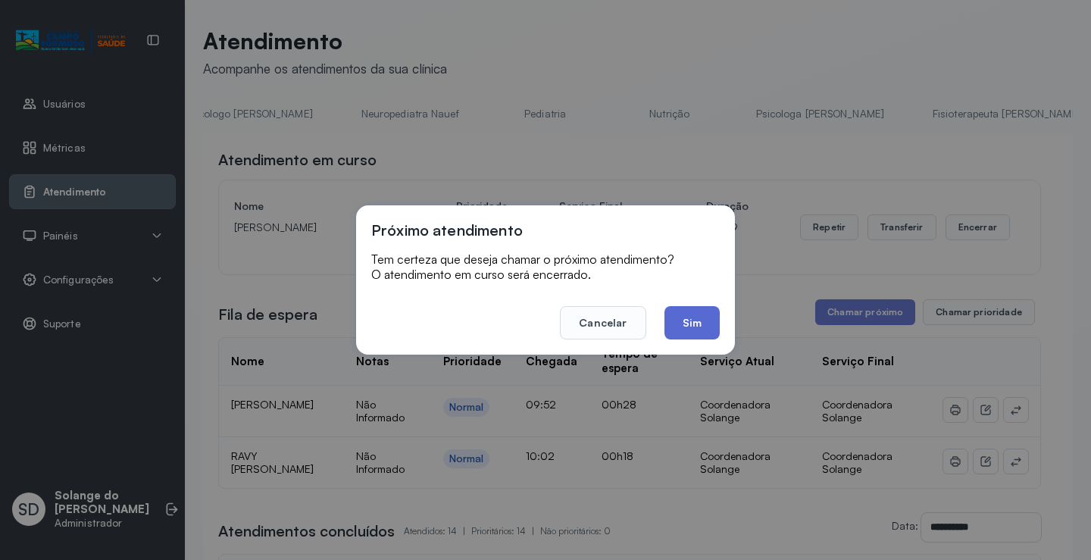
click at [694, 327] on button "Sim" at bounding box center [692, 322] width 55 height 33
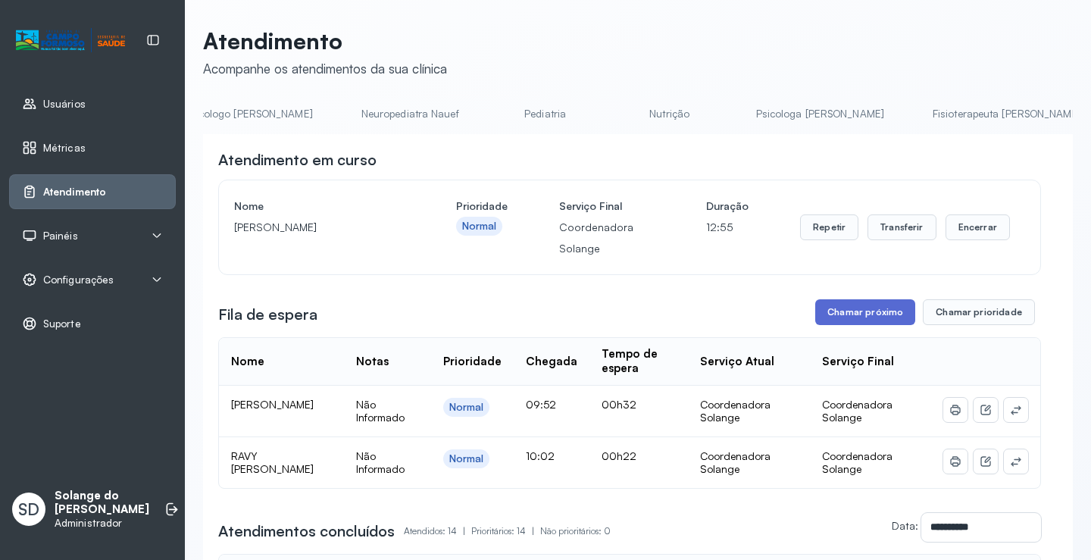
click at [841, 312] on button "Chamar próximo" at bounding box center [866, 312] width 100 height 26
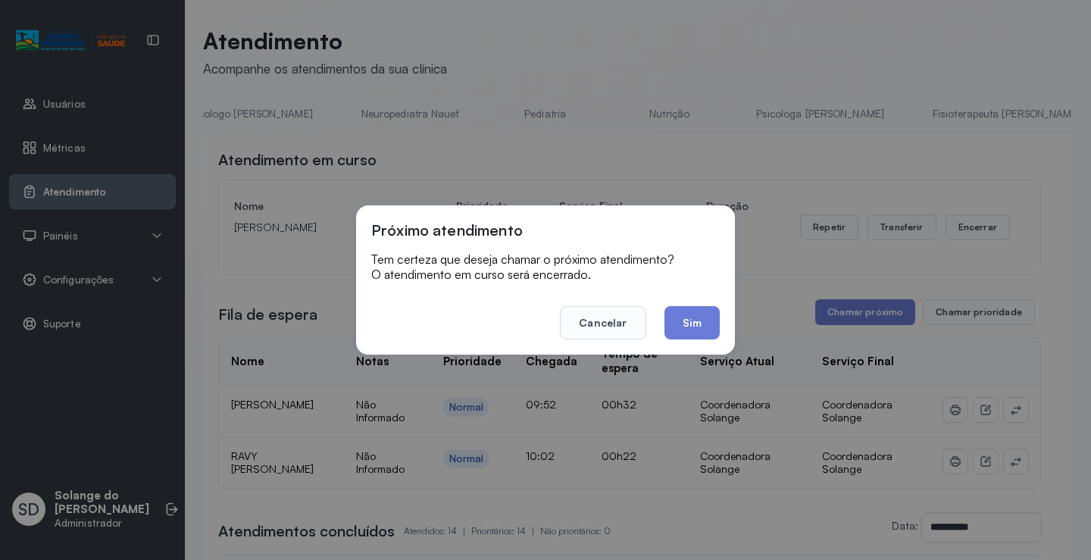
drag, startPoint x: 691, startPoint y: 315, endPoint x: 674, endPoint y: 272, distance: 45.9
click at [693, 312] on button "Sim" at bounding box center [692, 322] width 55 height 33
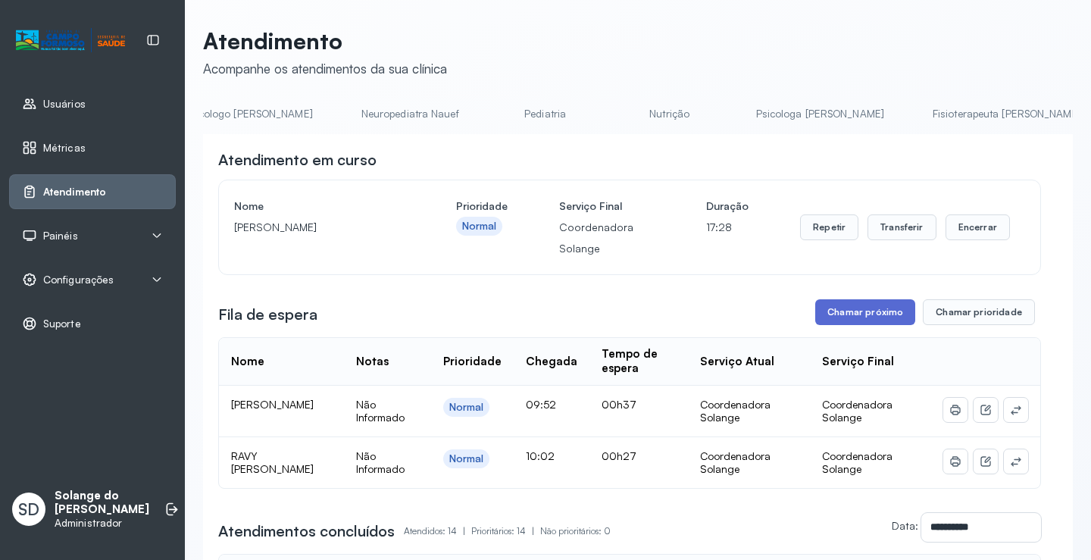
click at [881, 321] on button "Chamar próximo" at bounding box center [866, 312] width 100 height 26
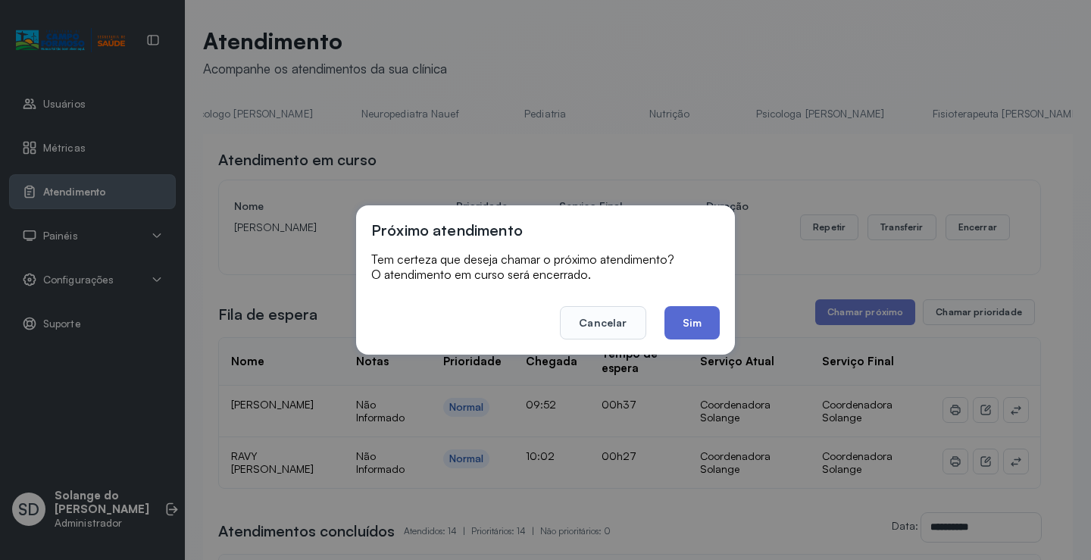
click at [700, 325] on button "Sim" at bounding box center [692, 322] width 55 height 33
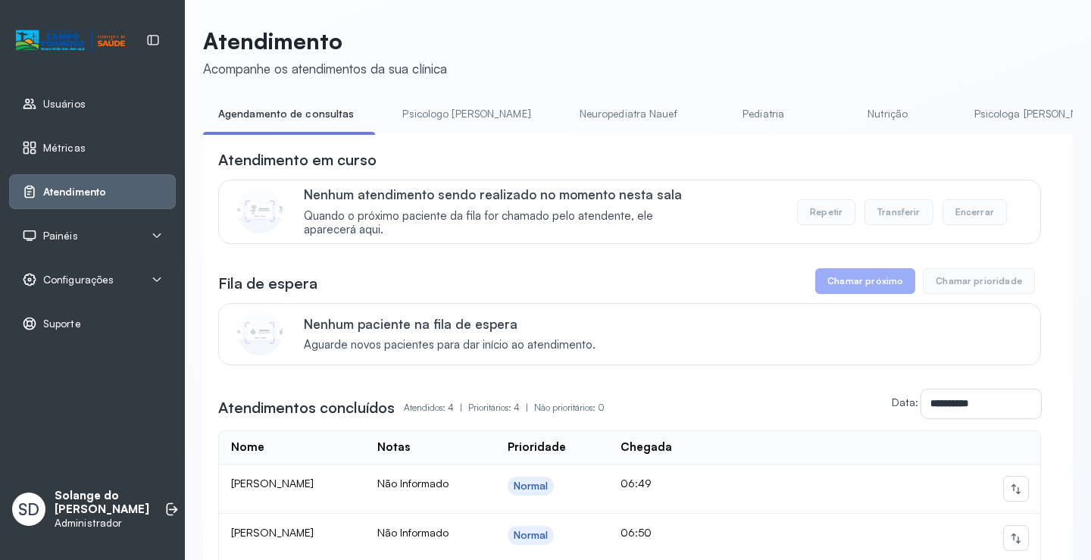
click at [963, 110] on link "Psicologa [PERSON_NAME]" at bounding box center [1039, 114] width 158 height 25
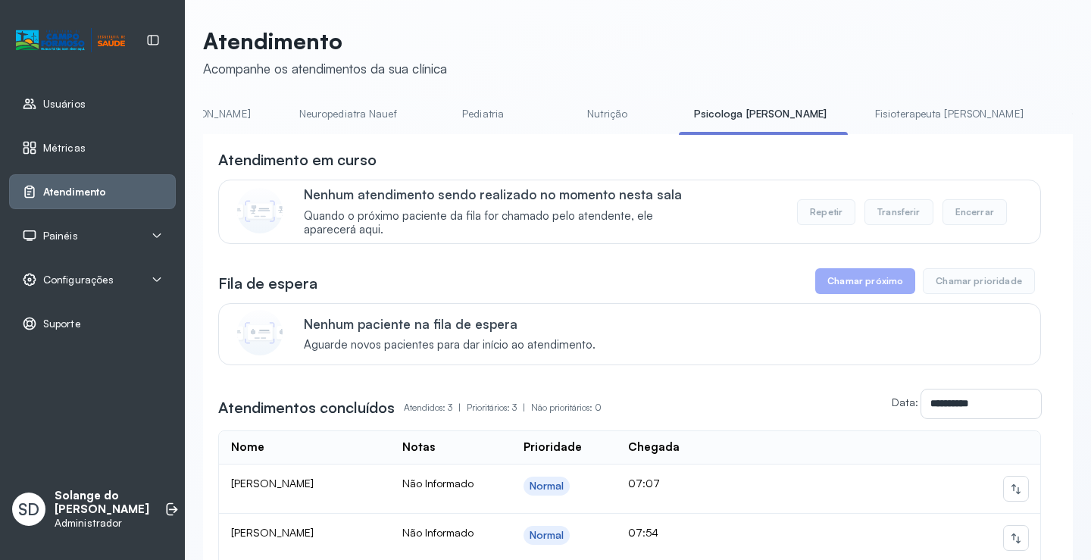
scroll to position [0, 303]
click at [1028, 110] on link "Coordenadora Solange" at bounding box center [1098, 114] width 141 height 25
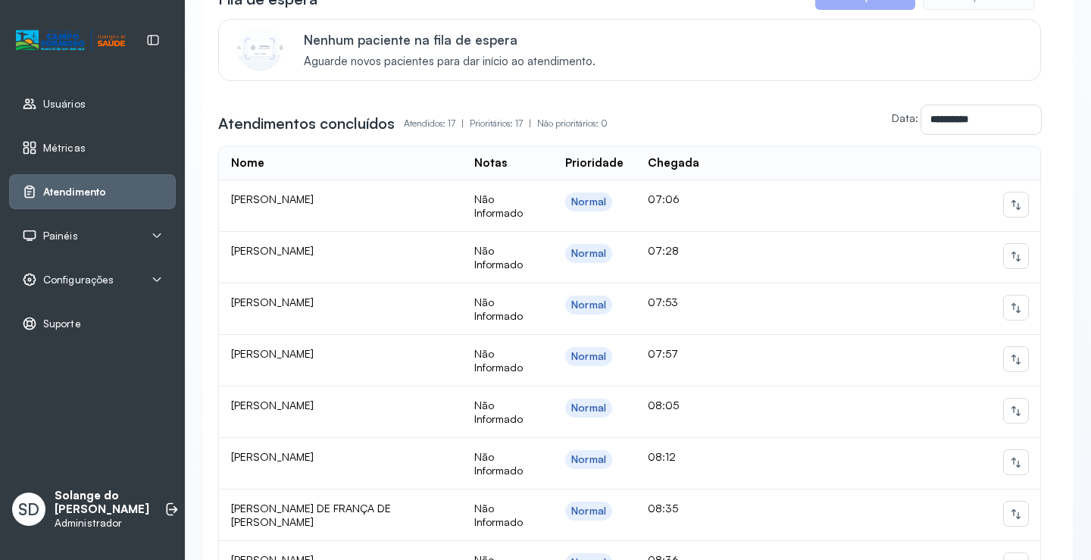
scroll to position [303, 0]
